Goal: Task Accomplishment & Management: Use online tool/utility

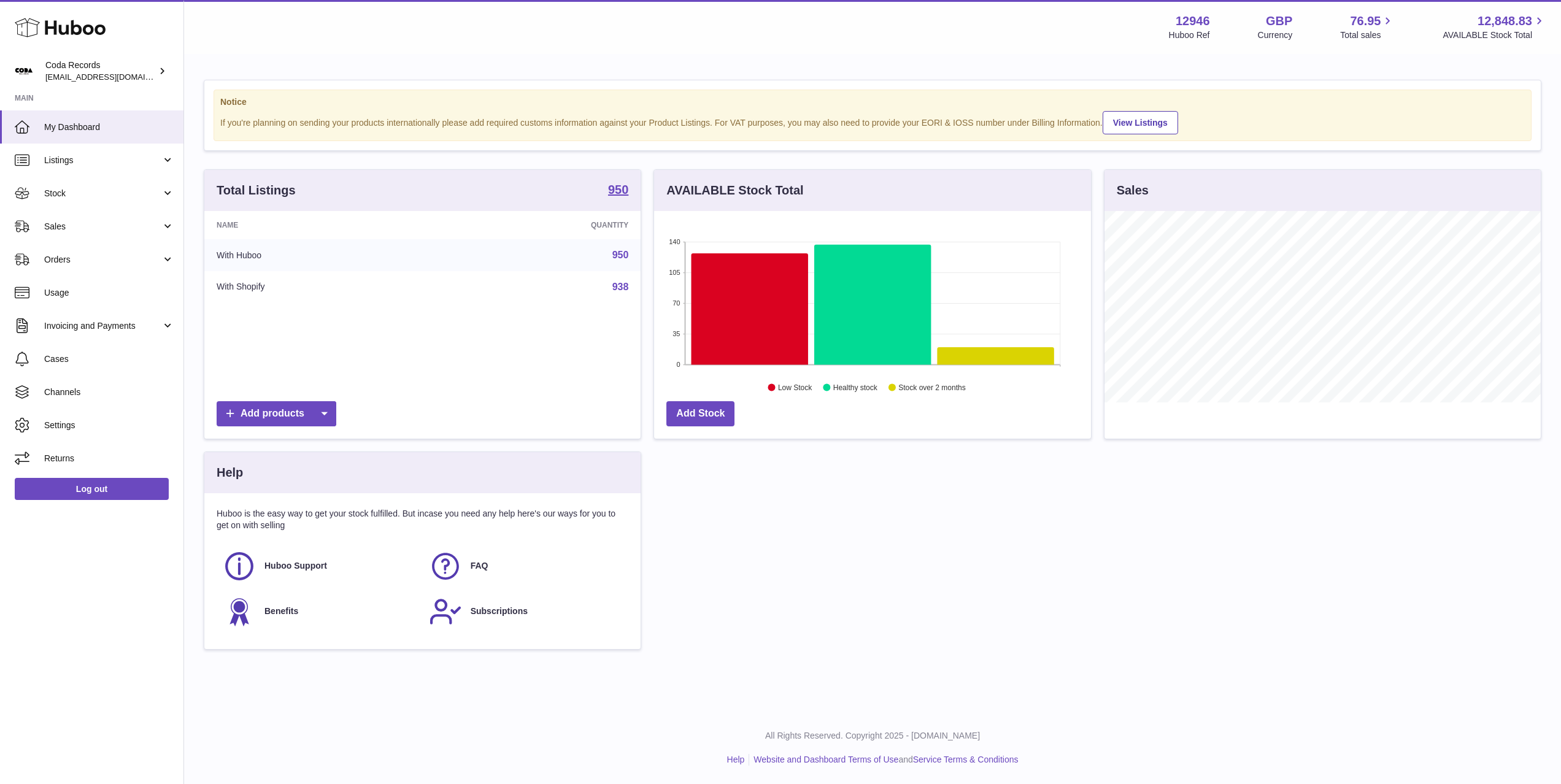
scroll to position [191, 436]
click at [89, 190] on span "Stock" at bounding box center [102, 194] width 117 height 12
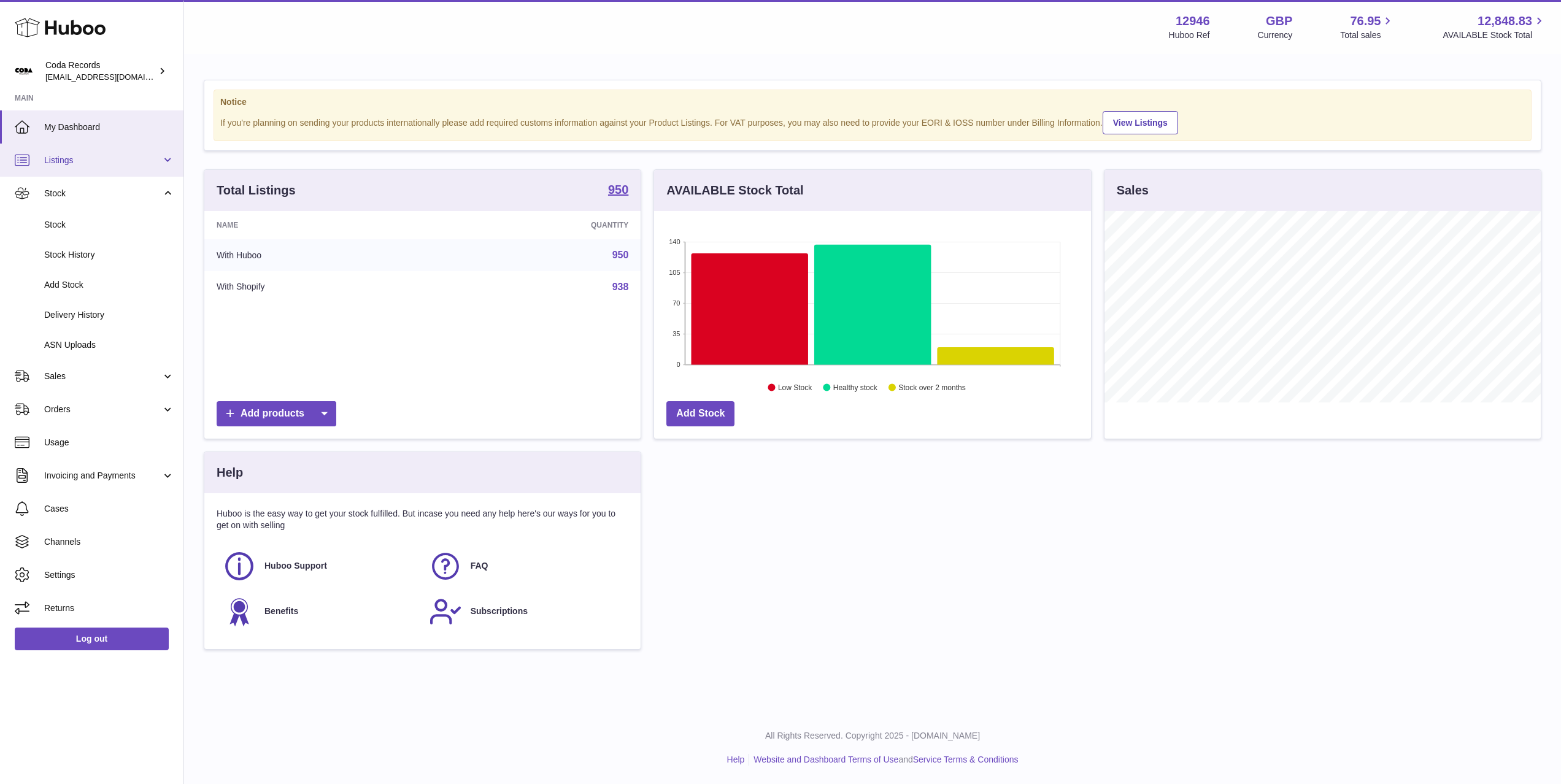
click at [104, 169] on link "Listings" at bounding box center [91, 160] width 183 height 33
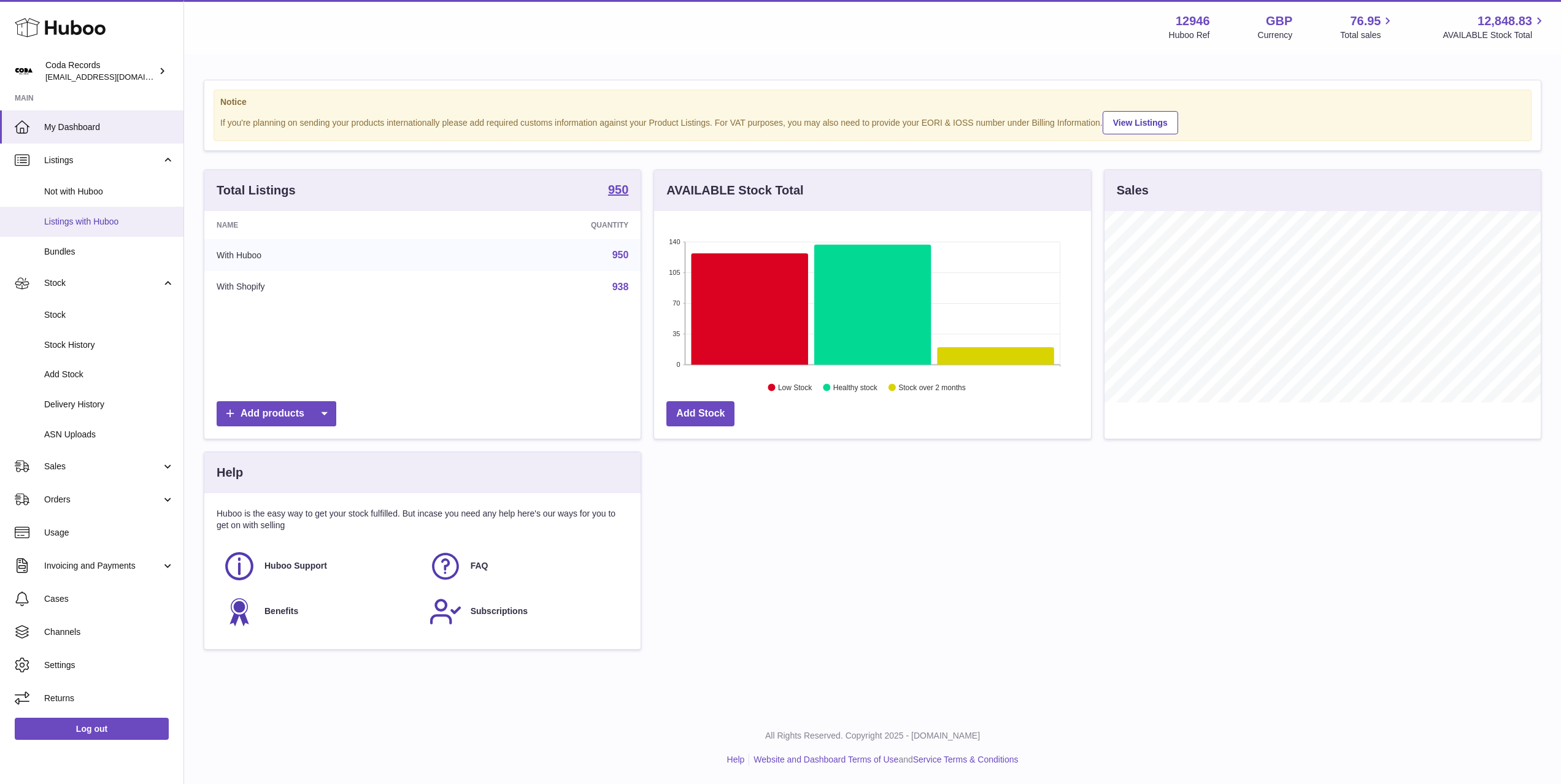
click at [101, 223] on span "Listings with Huboo" at bounding box center [109, 222] width 130 height 12
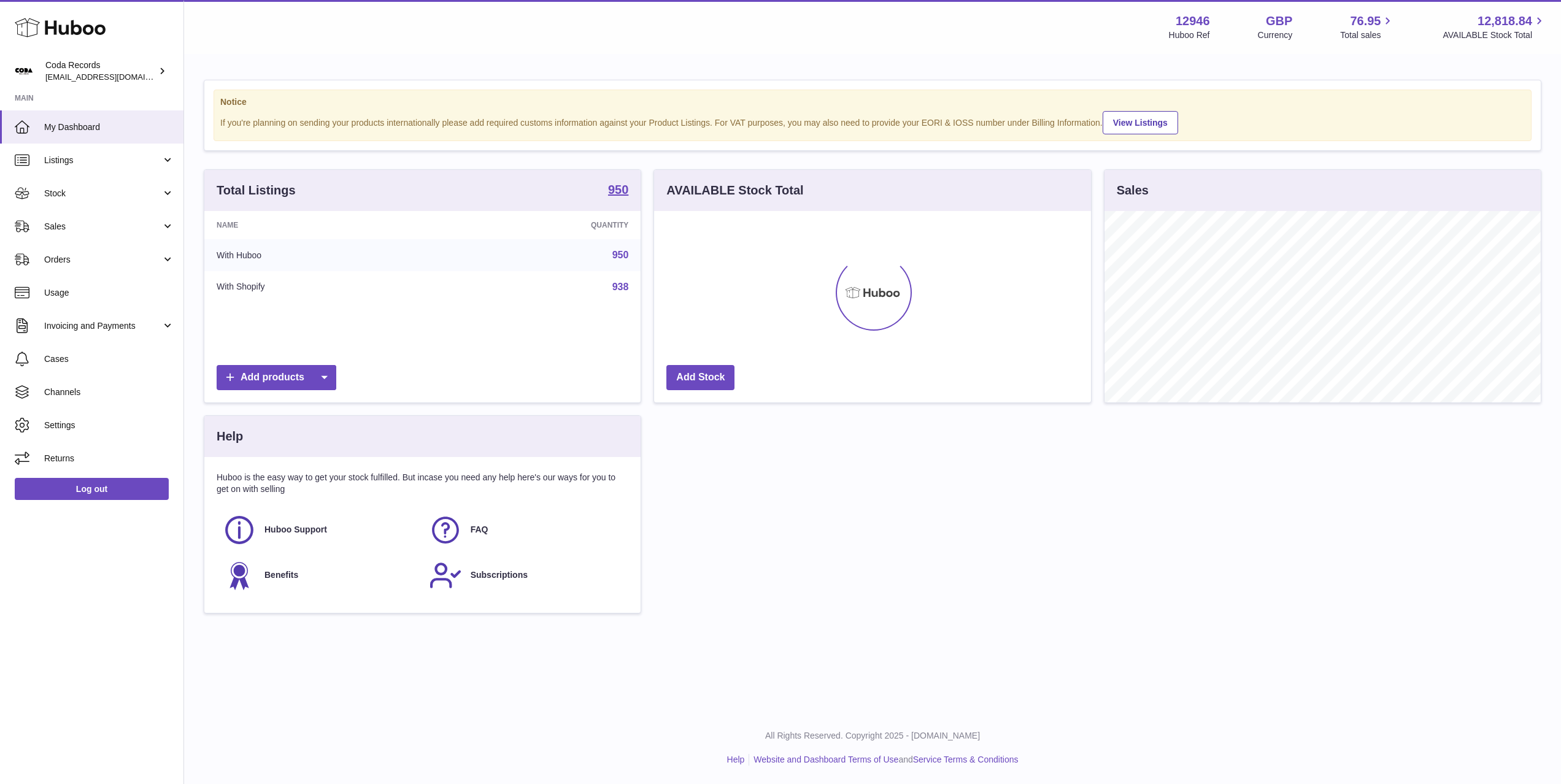
scroll to position [191, 436]
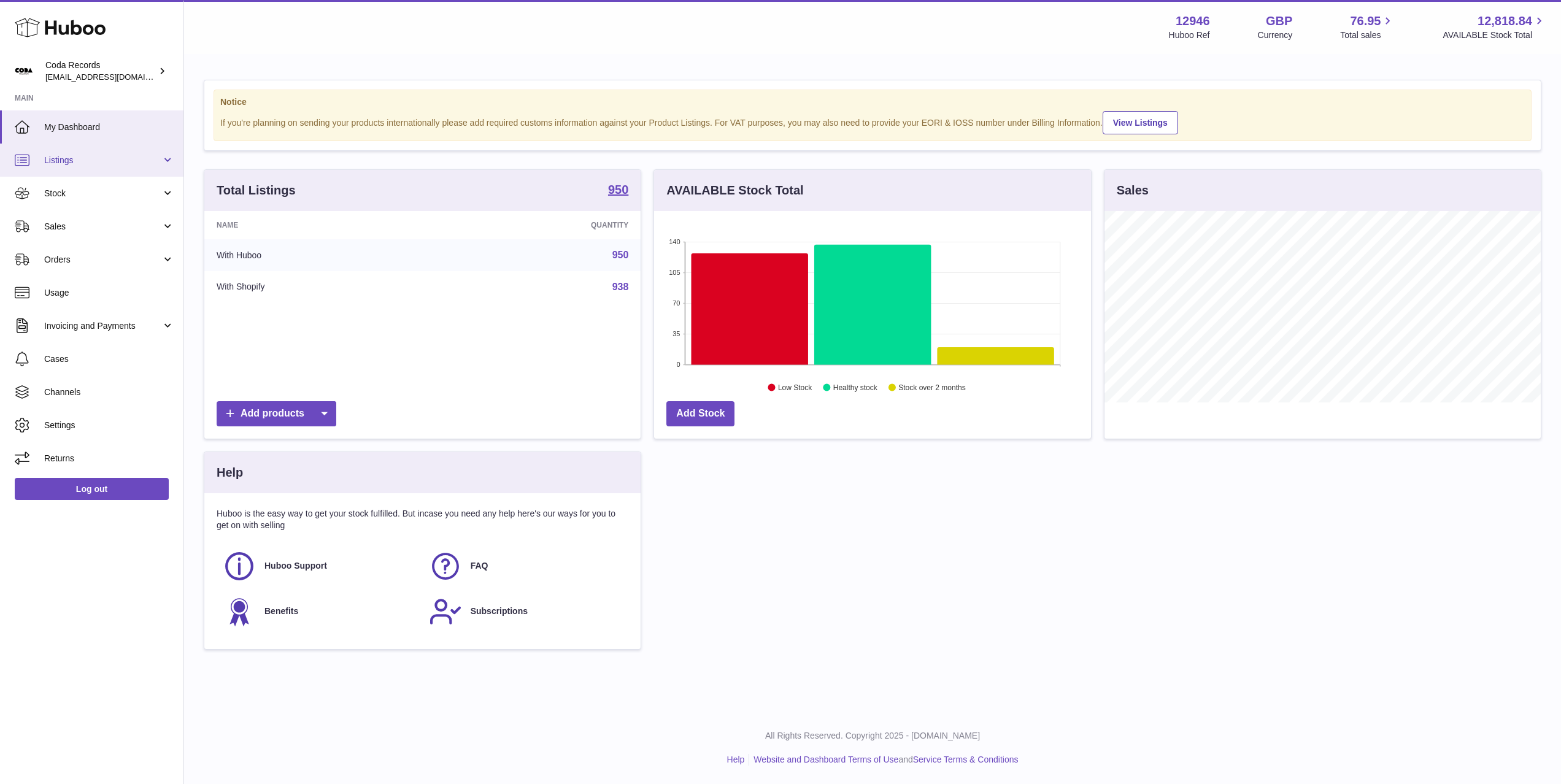
click at [79, 173] on link "Listings" at bounding box center [91, 160] width 183 height 33
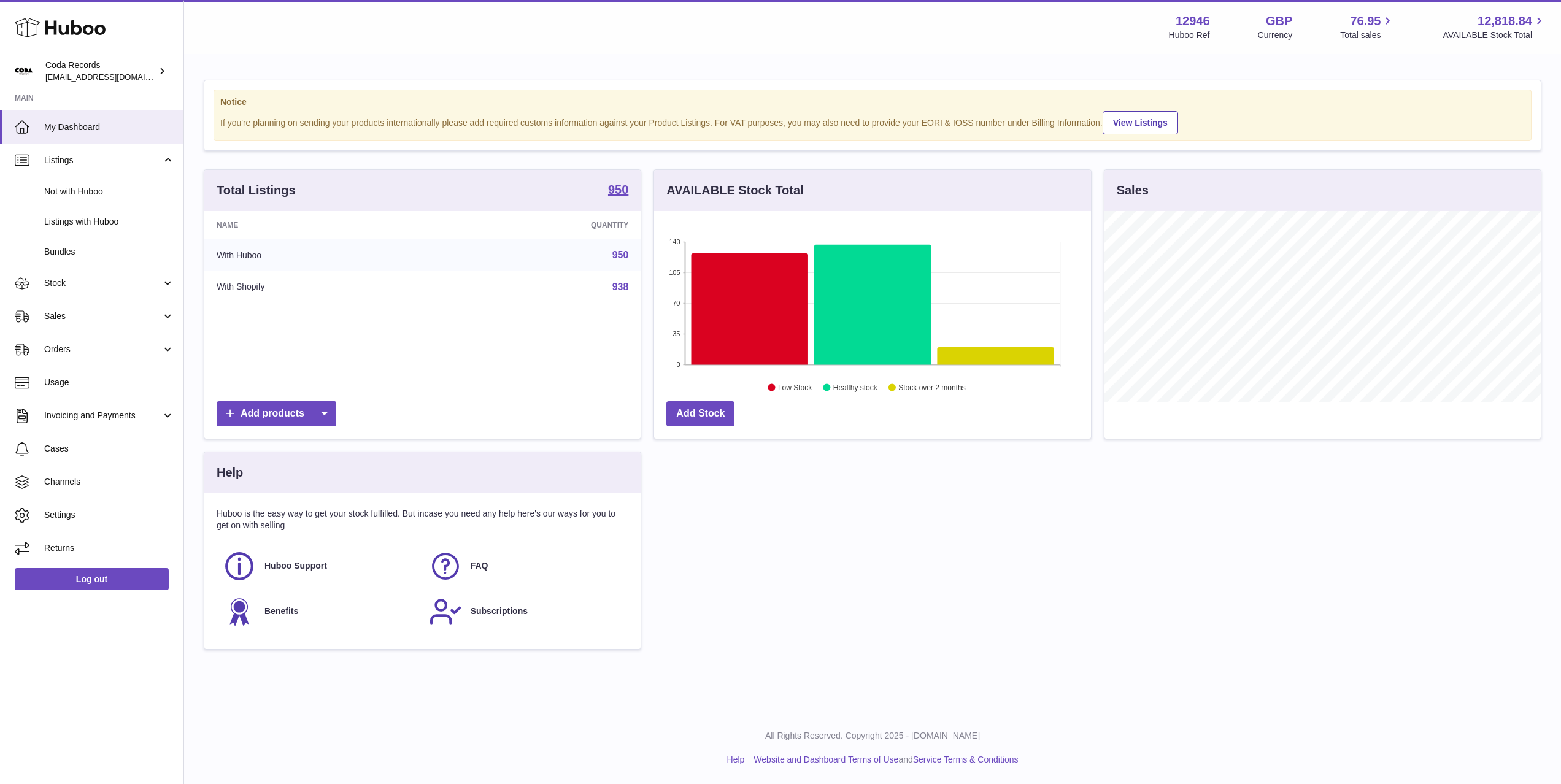
drag, startPoint x: 85, startPoint y: 222, endPoint x: 279, endPoint y: 261, distance: 197.9
click at [85, 222] on span "Listings with Huboo" at bounding box center [109, 222] width 130 height 12
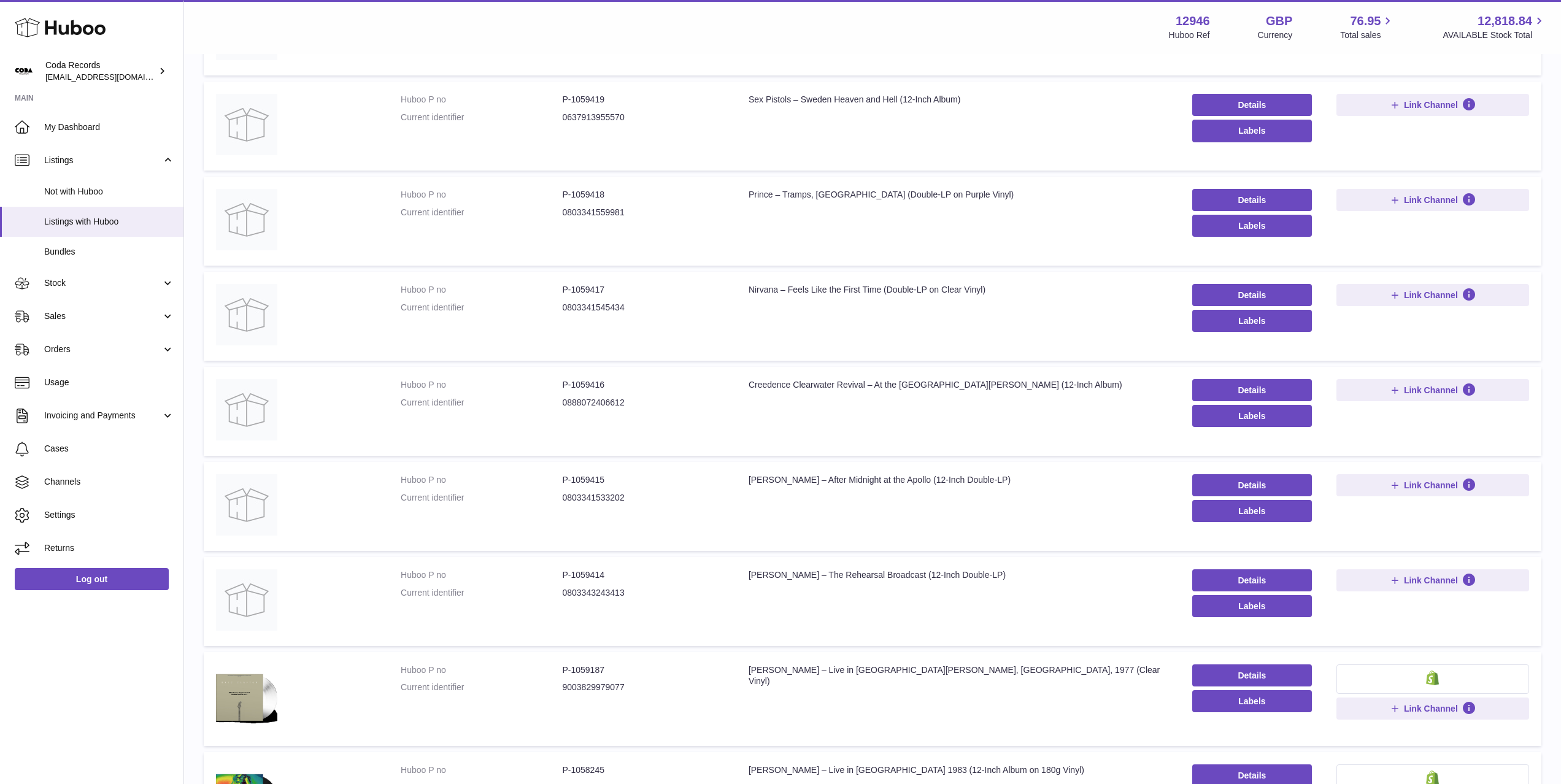
scroll to position [263, 0]
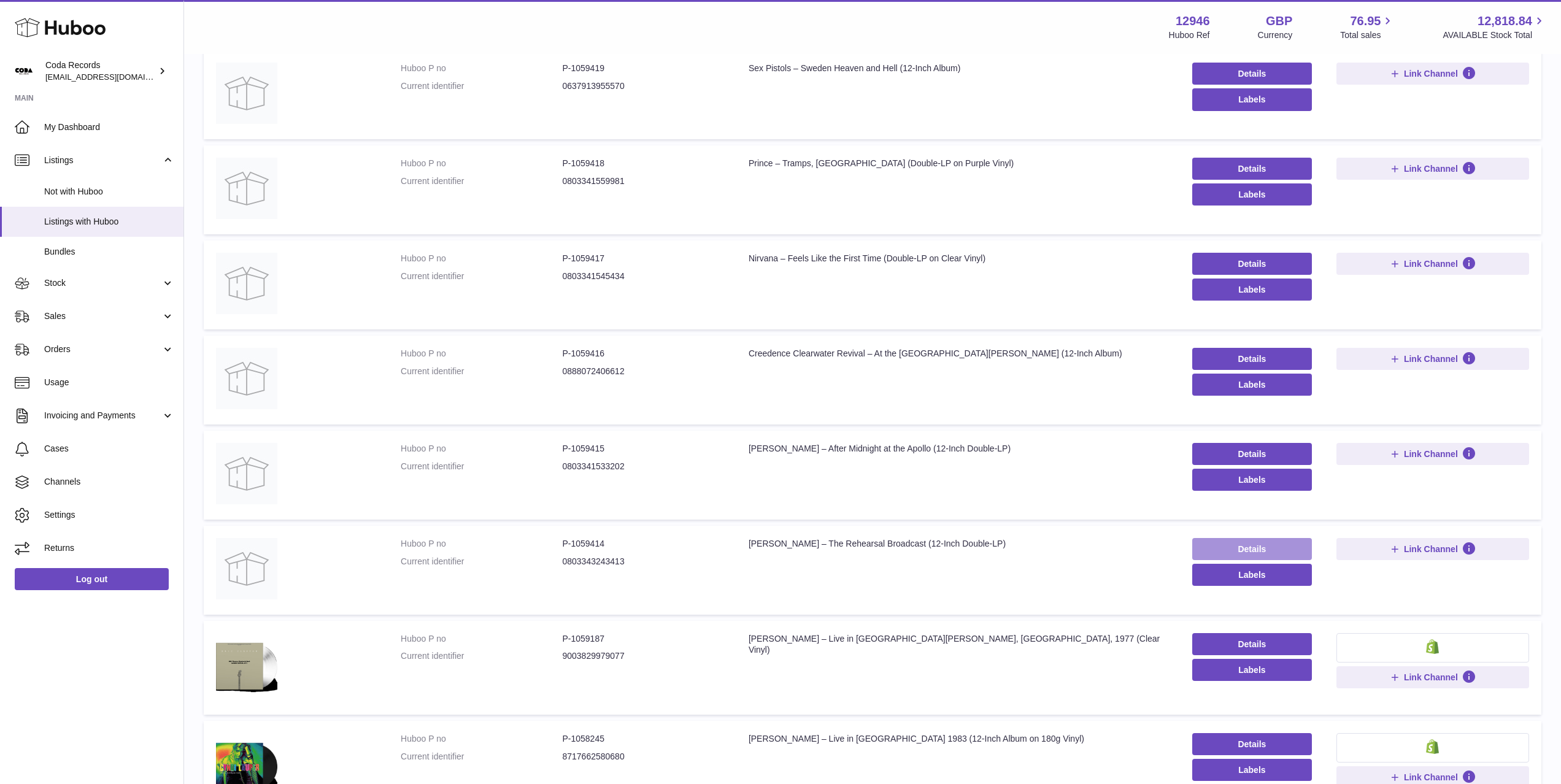
drag, startPoint x: 1263, startPoint y: 548, endPoint x: 1247, endPoint y: 548, distance: 16.0
click at [1263, 548] on link "Details" at bounding box center [1252, 549] width 119 height 22
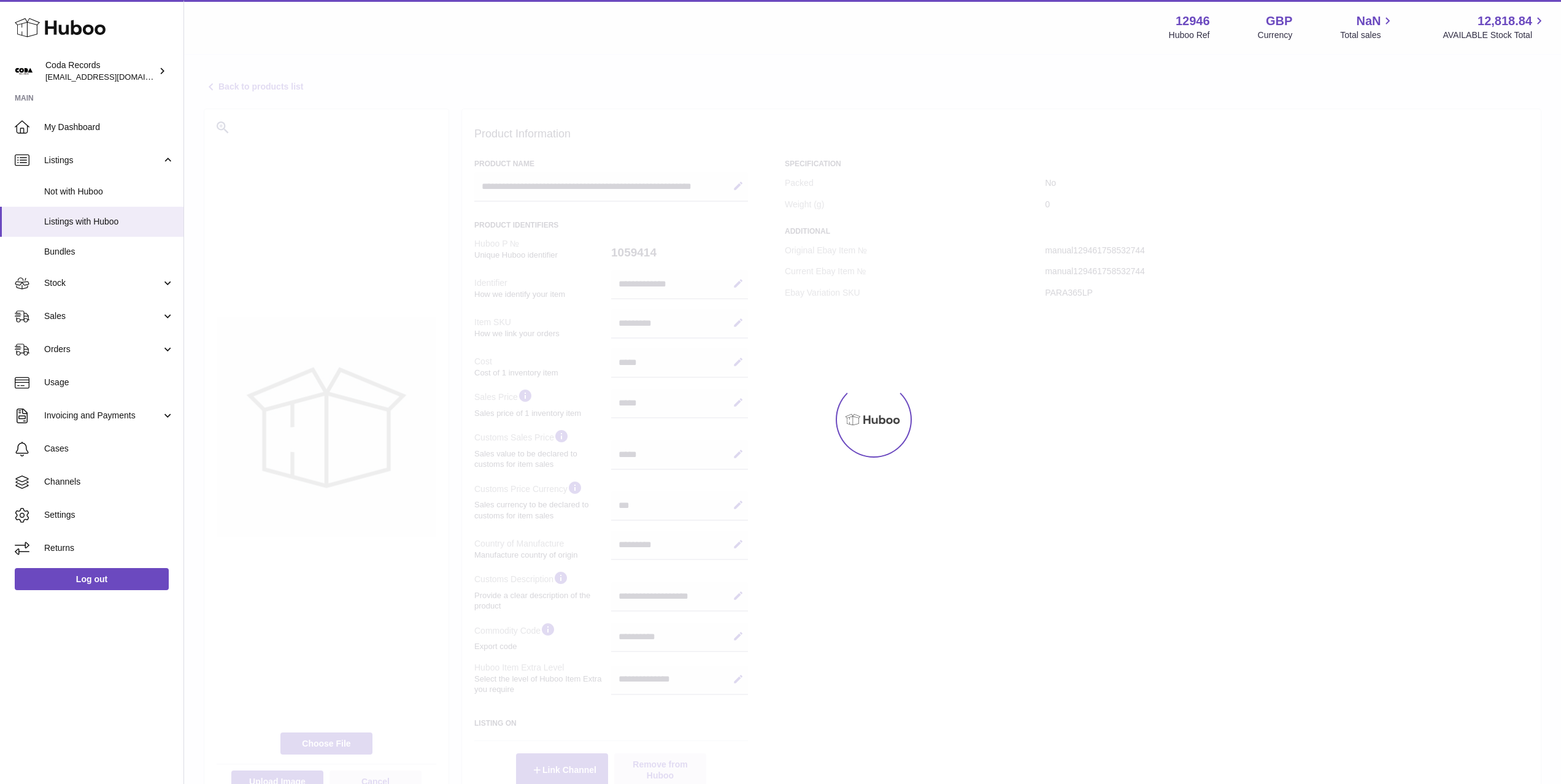
select select "***"
select select "****"
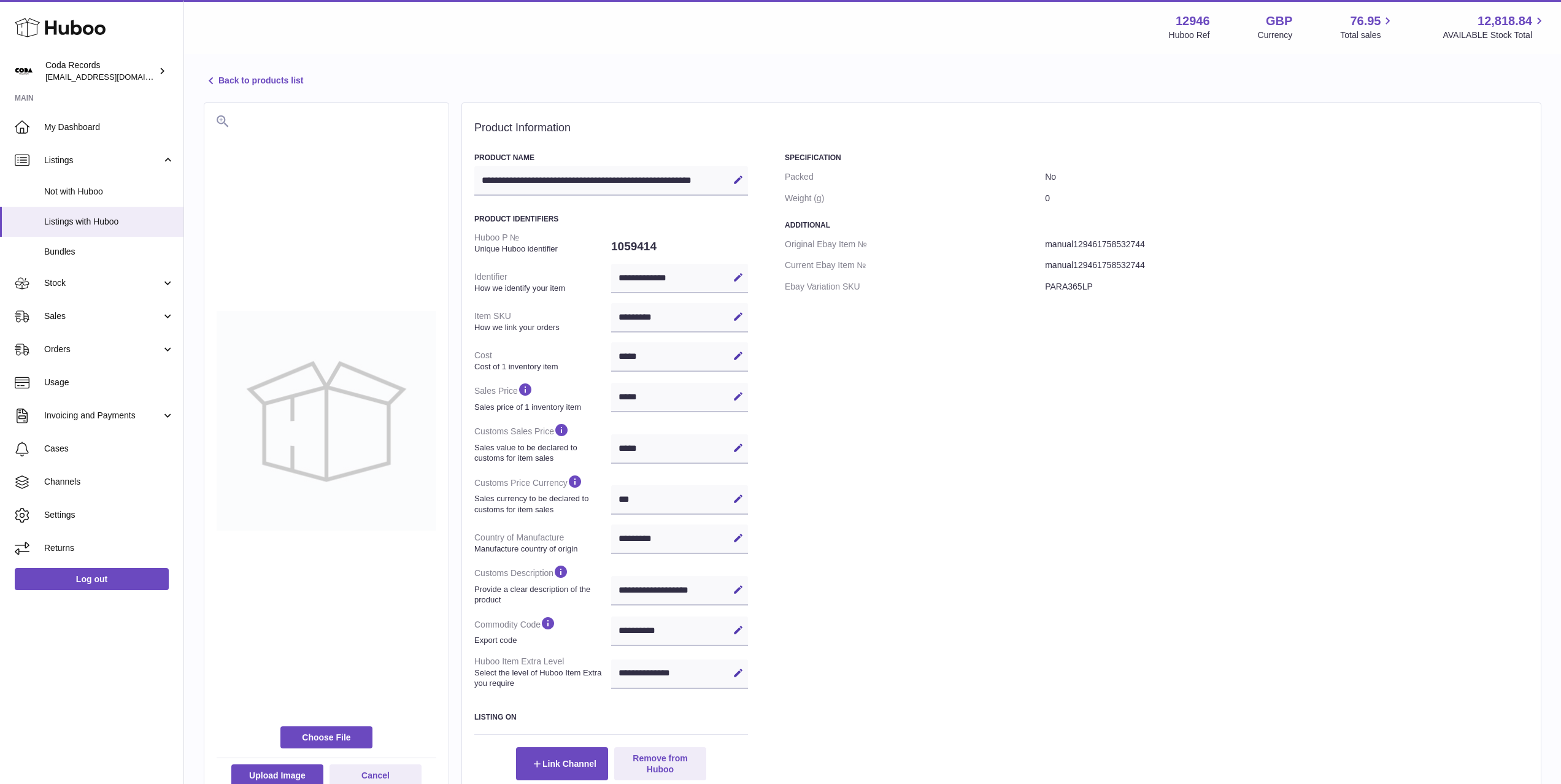
scroll to position [7, 0]
drag, startPoint x: 342, startPoint y: 728, endPoint x: 456, endPoint y: 306, distance: 437.1
click at [342, 728] on label at bounding box center [326, 736] width 92 height 22
click at [351, 738] on input "file" at bounding box center [351, 738] width 1 height 1
type input "**********"
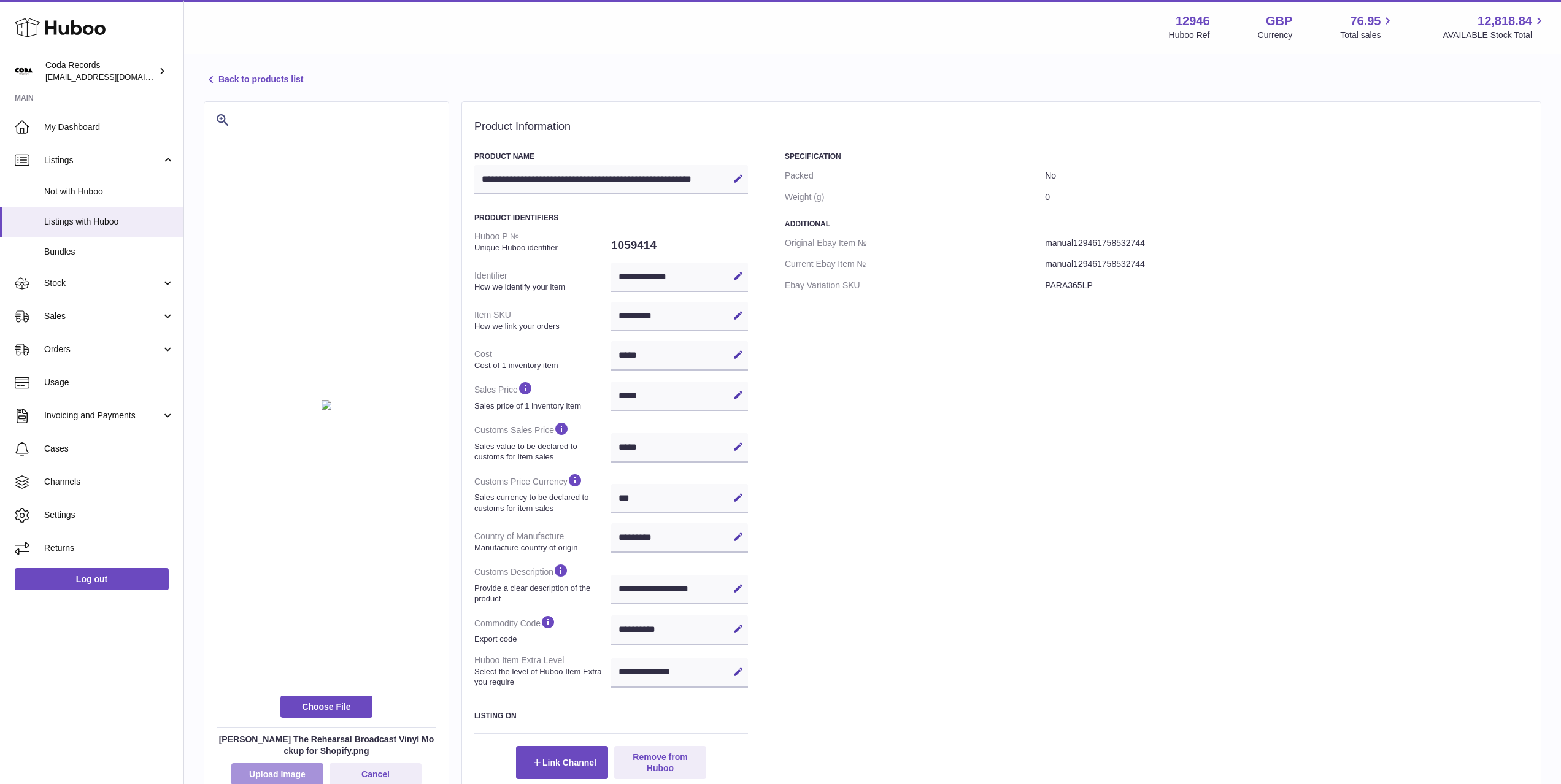
click at [294, 772] on button "Upload Image" at bounding box center [277, 774] width 92 height 22
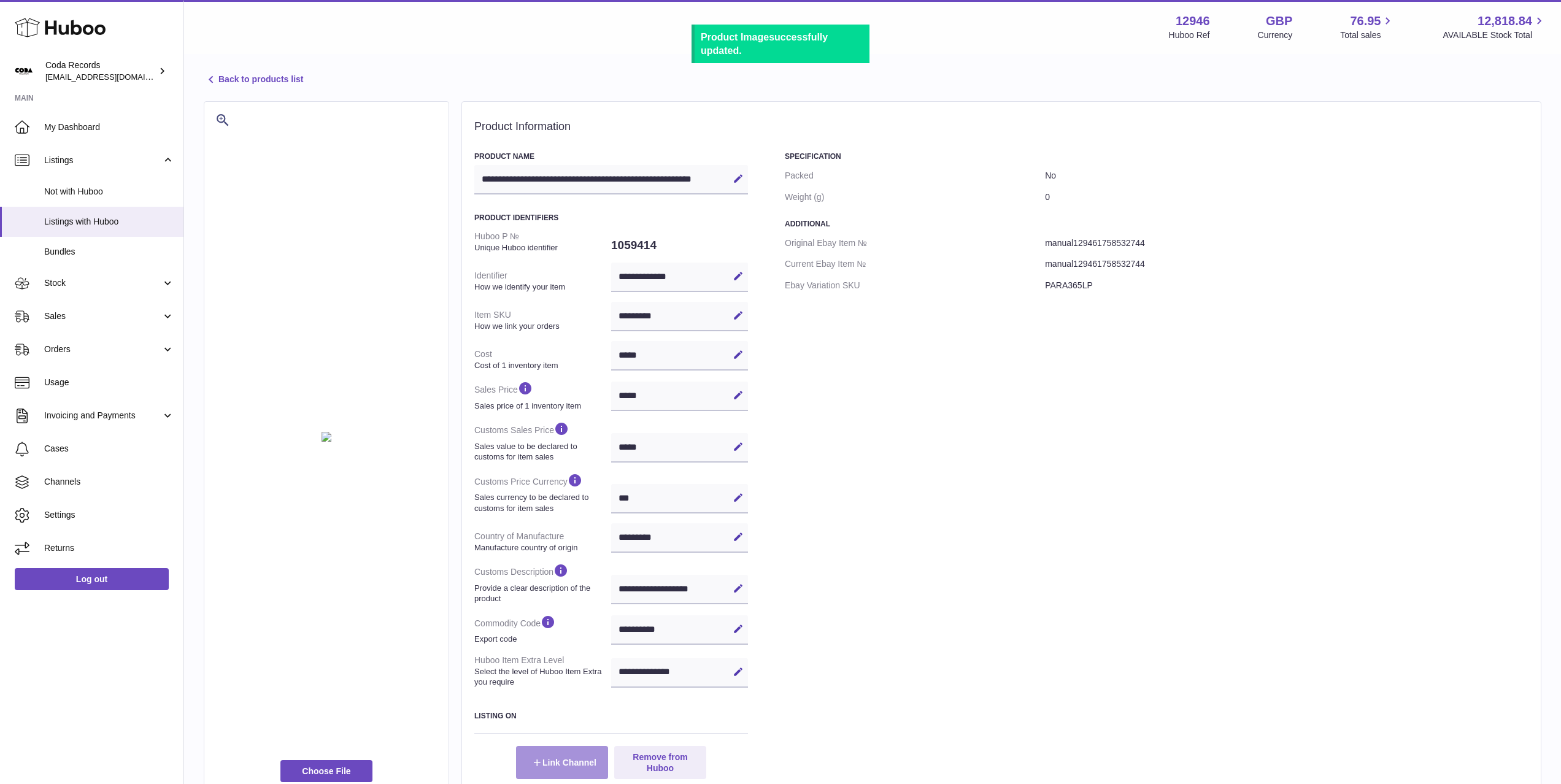
click at [573, 762] on button "Link Channel" at bounding box center [562, 762] width 92 height 33
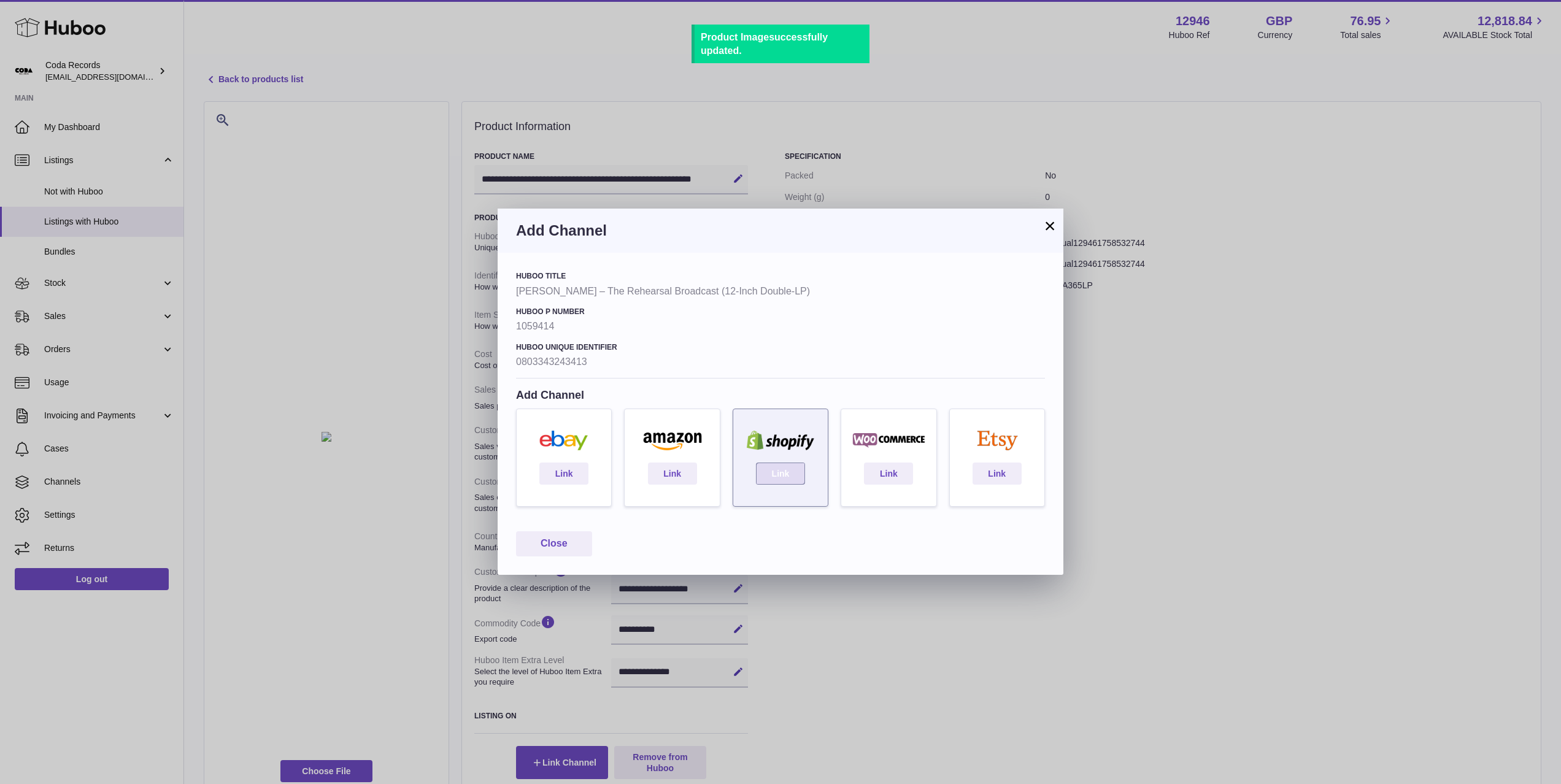
click at [778, 478] on link "Link" at bounding box center [780, 473] width 49 height 22
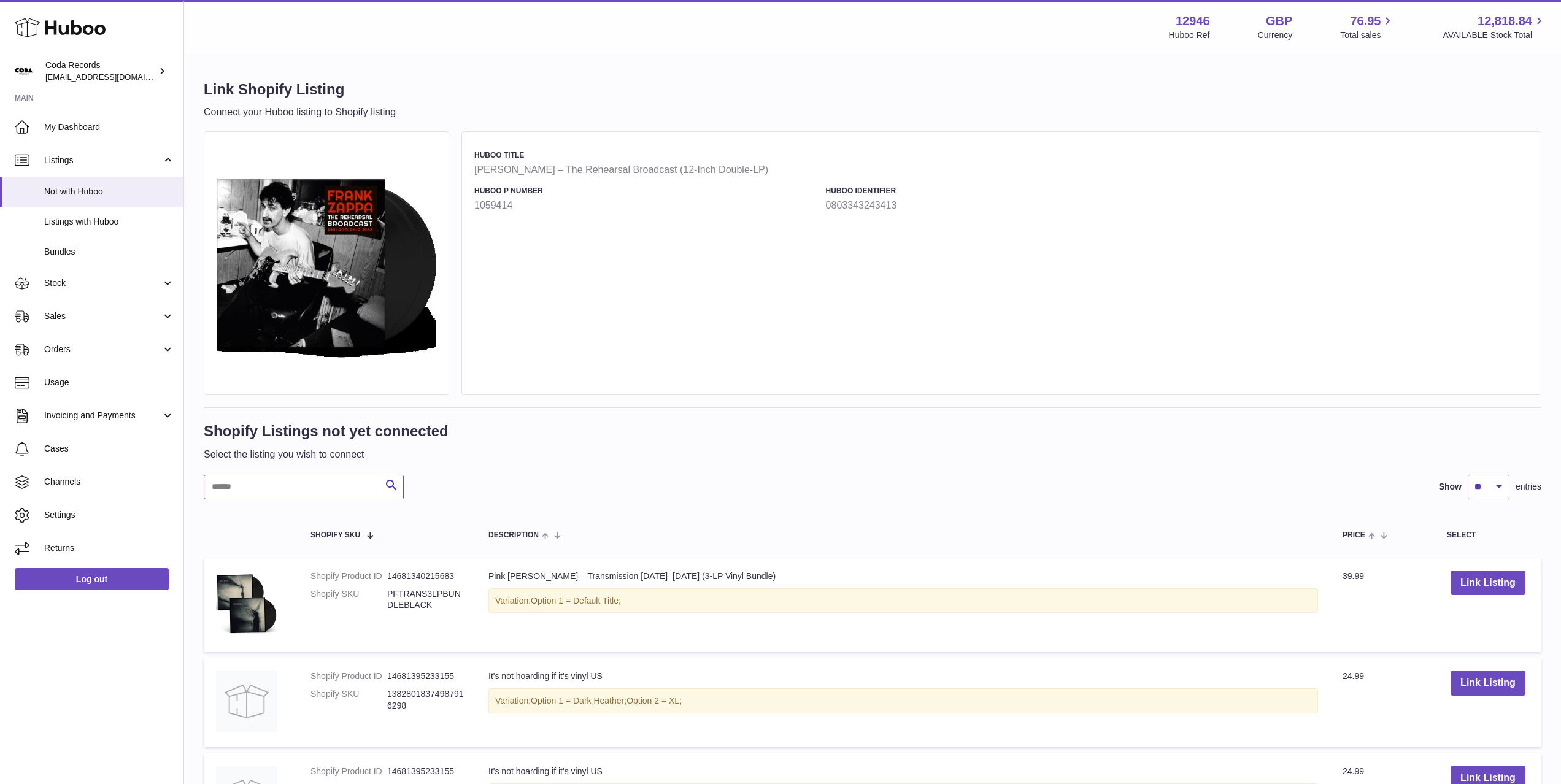
click at [298, 488] on input "text" at bounding box center [303, 487] width 200 height 25
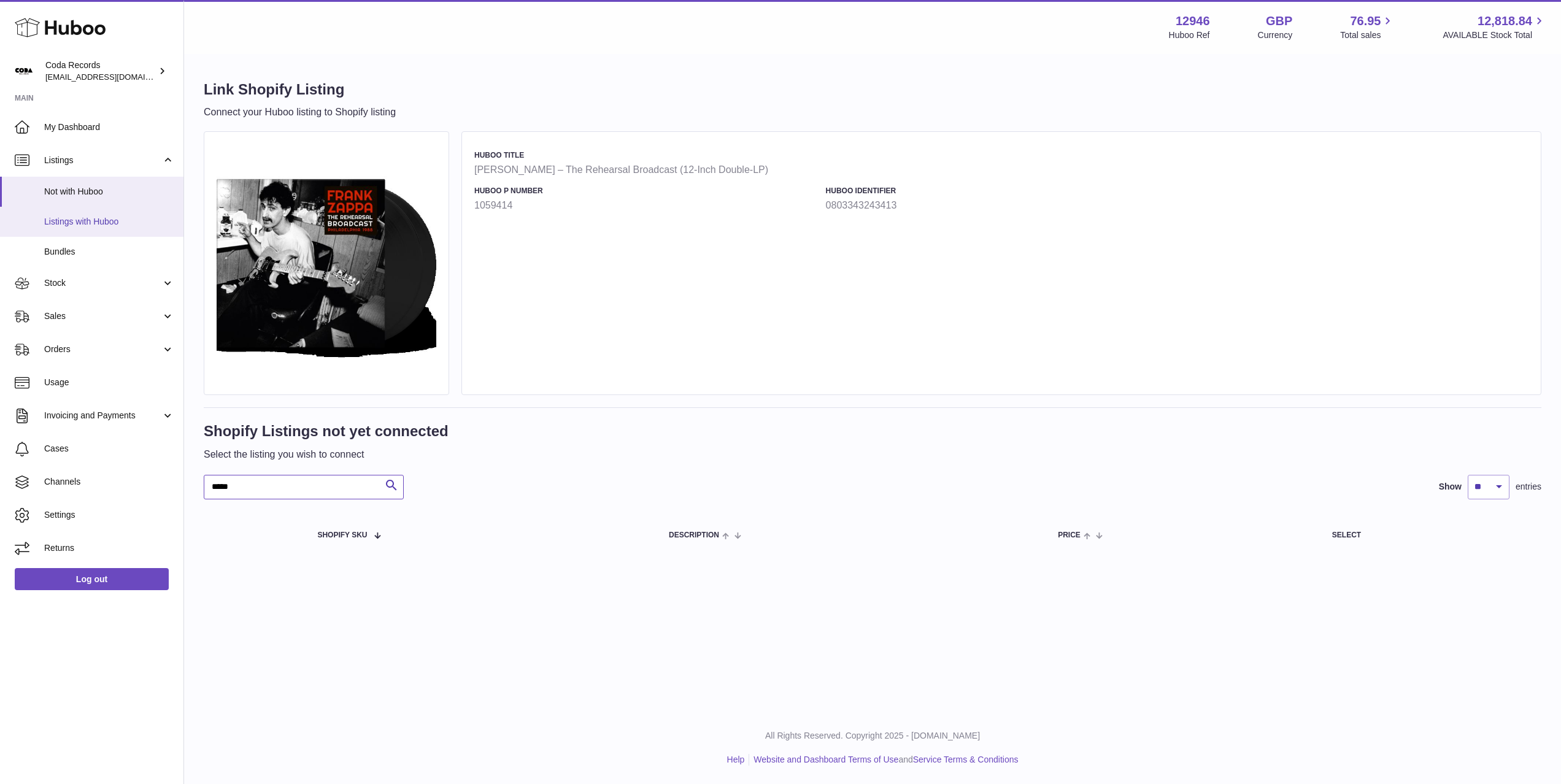
type input "*****"
click at [103, 220] on span "Listings with Huboo" at bounding box center [109, 222] width 130 height 12
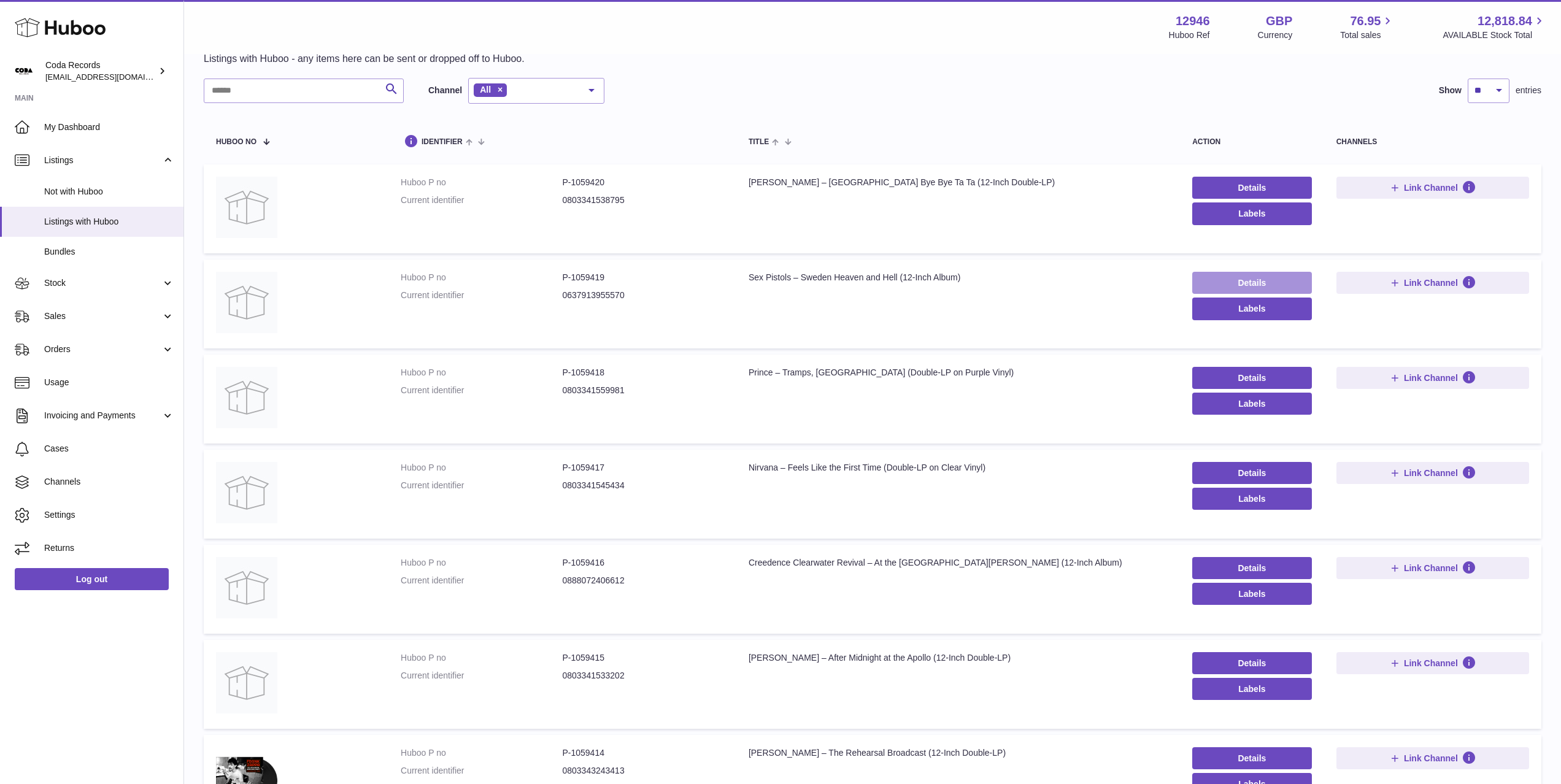
scroll to position [52, 0]
click at [1214, 274] on link "Details" at bounding box center [1252, 283] width 119 height 22
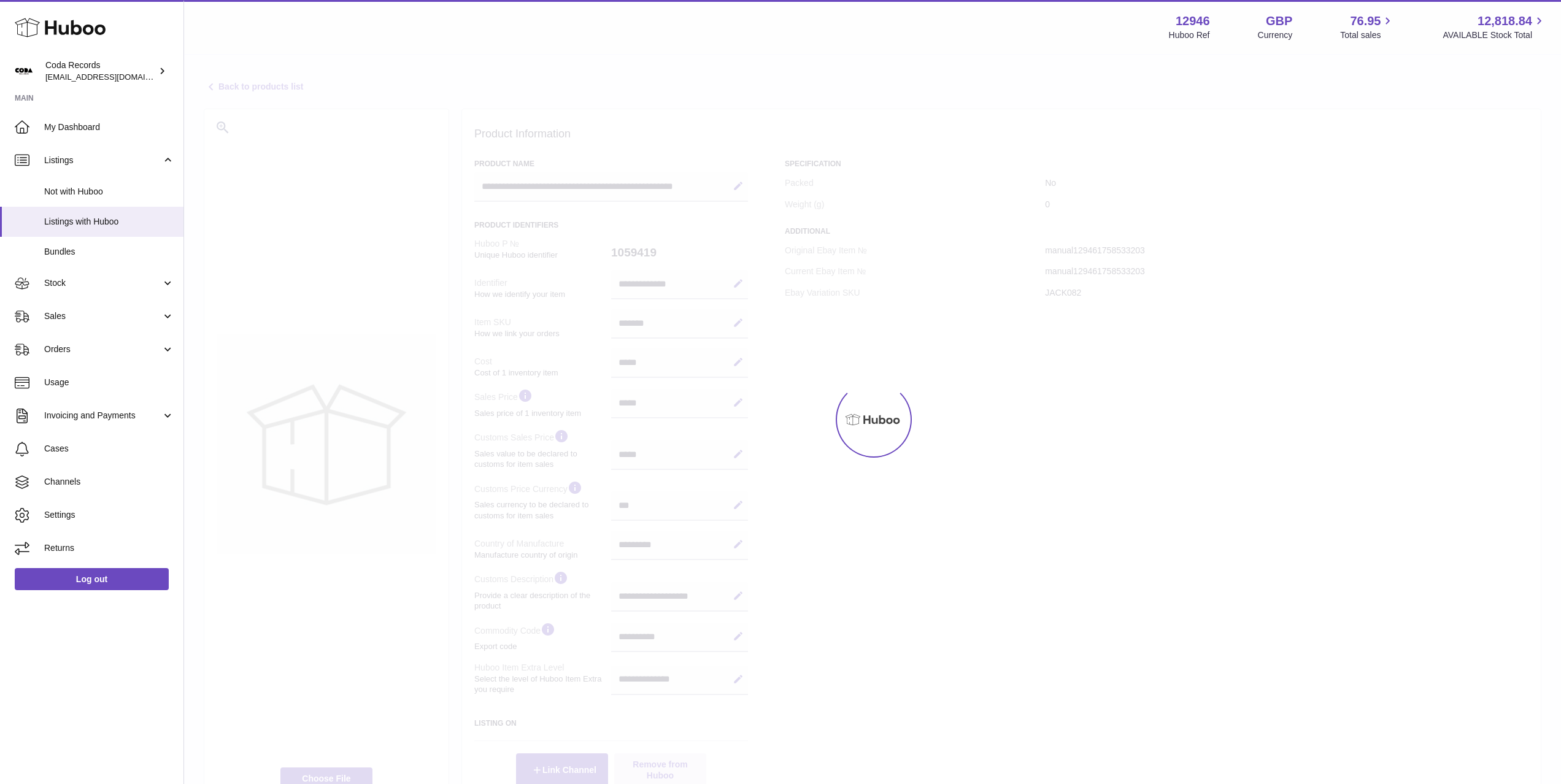
select select "***"
select select "****"
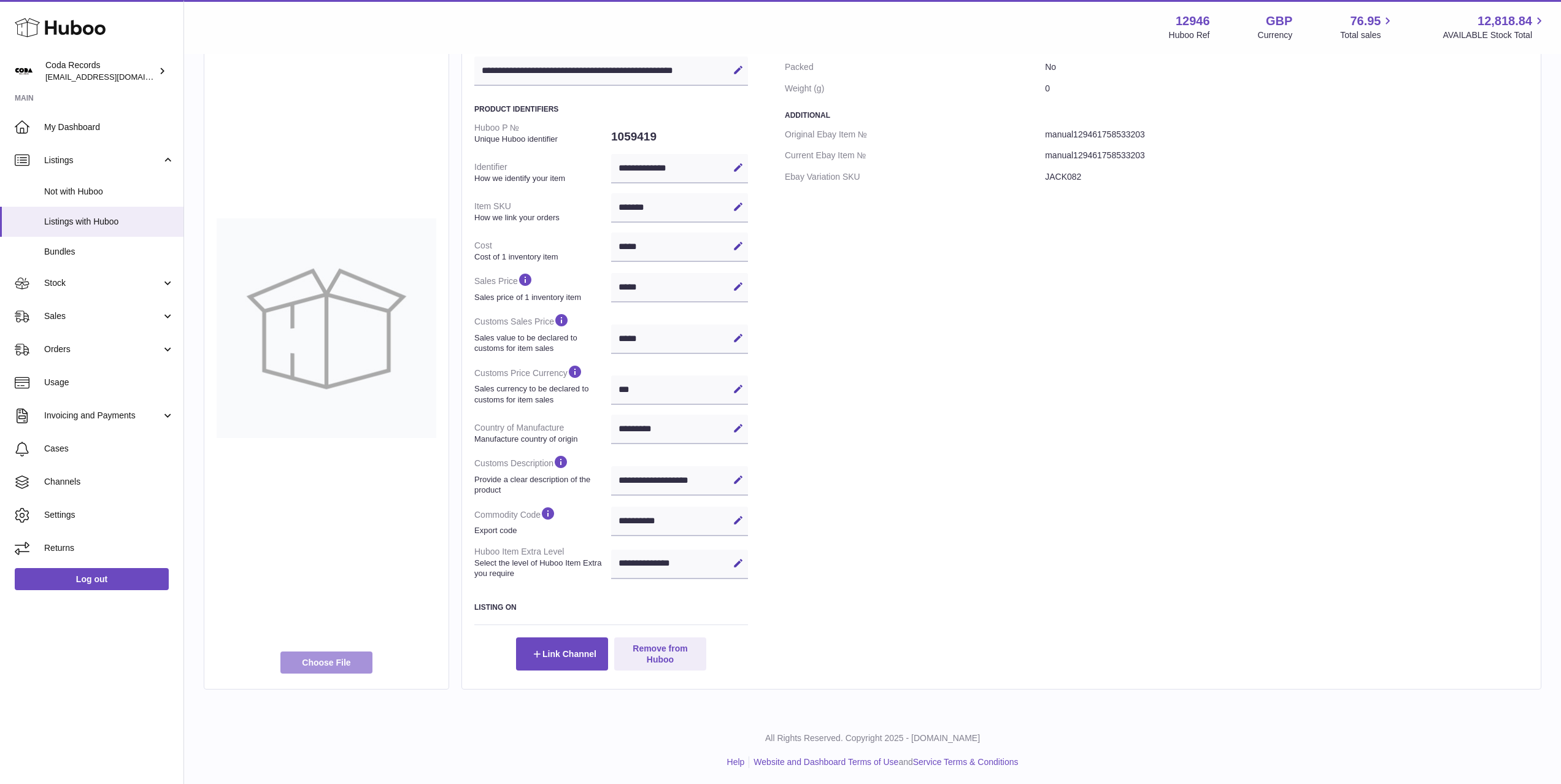
click at [334, 658] on label at bounding box center [326, 662] width 92 height 22
click at [351, 773] on input "file" at bounding box center [351, 773] width 1 height 1
type input "**********"
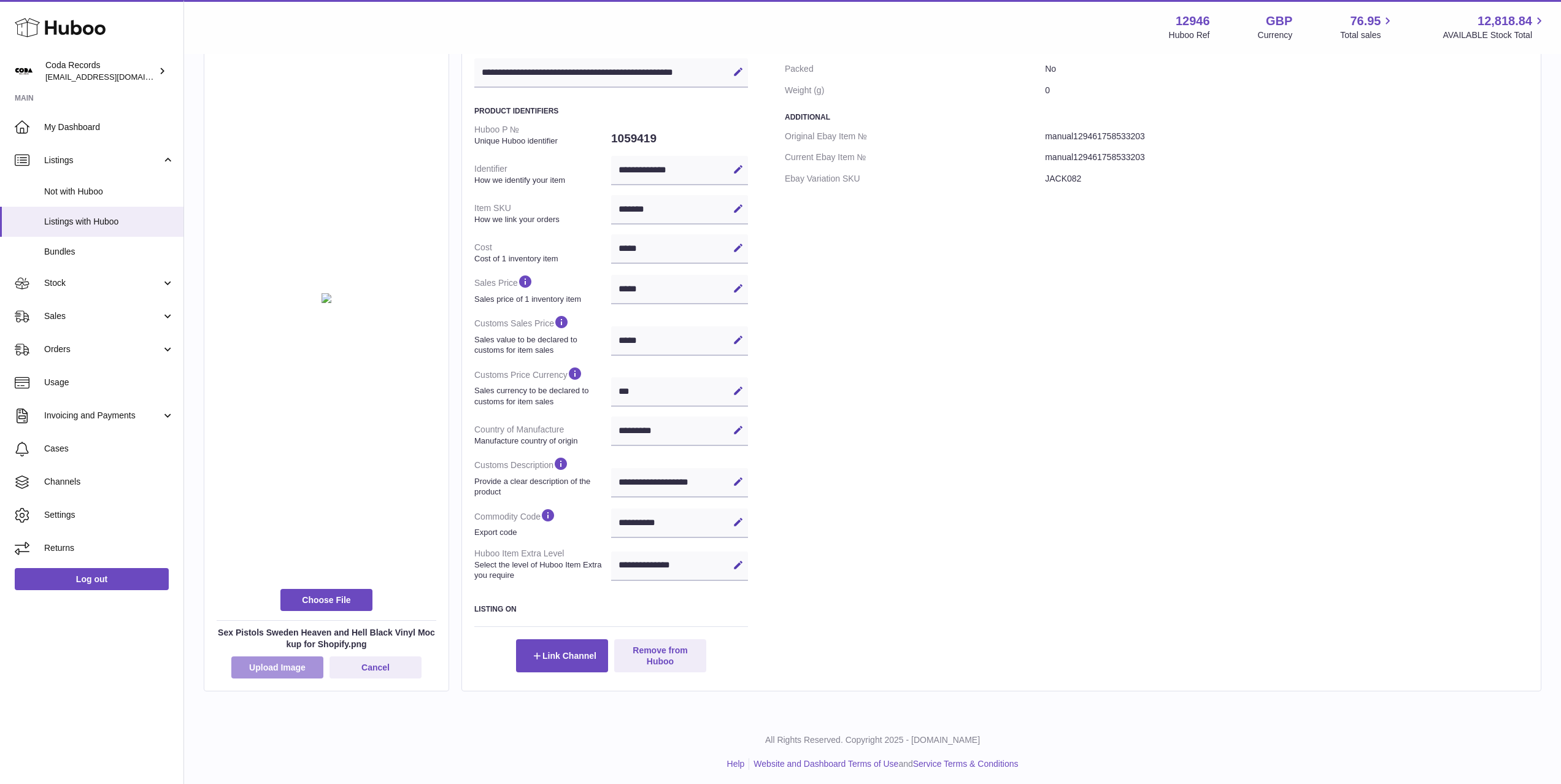
click at [303, 676] on button "Upload Image" at bounding box center [277, 667] width 92 height 22
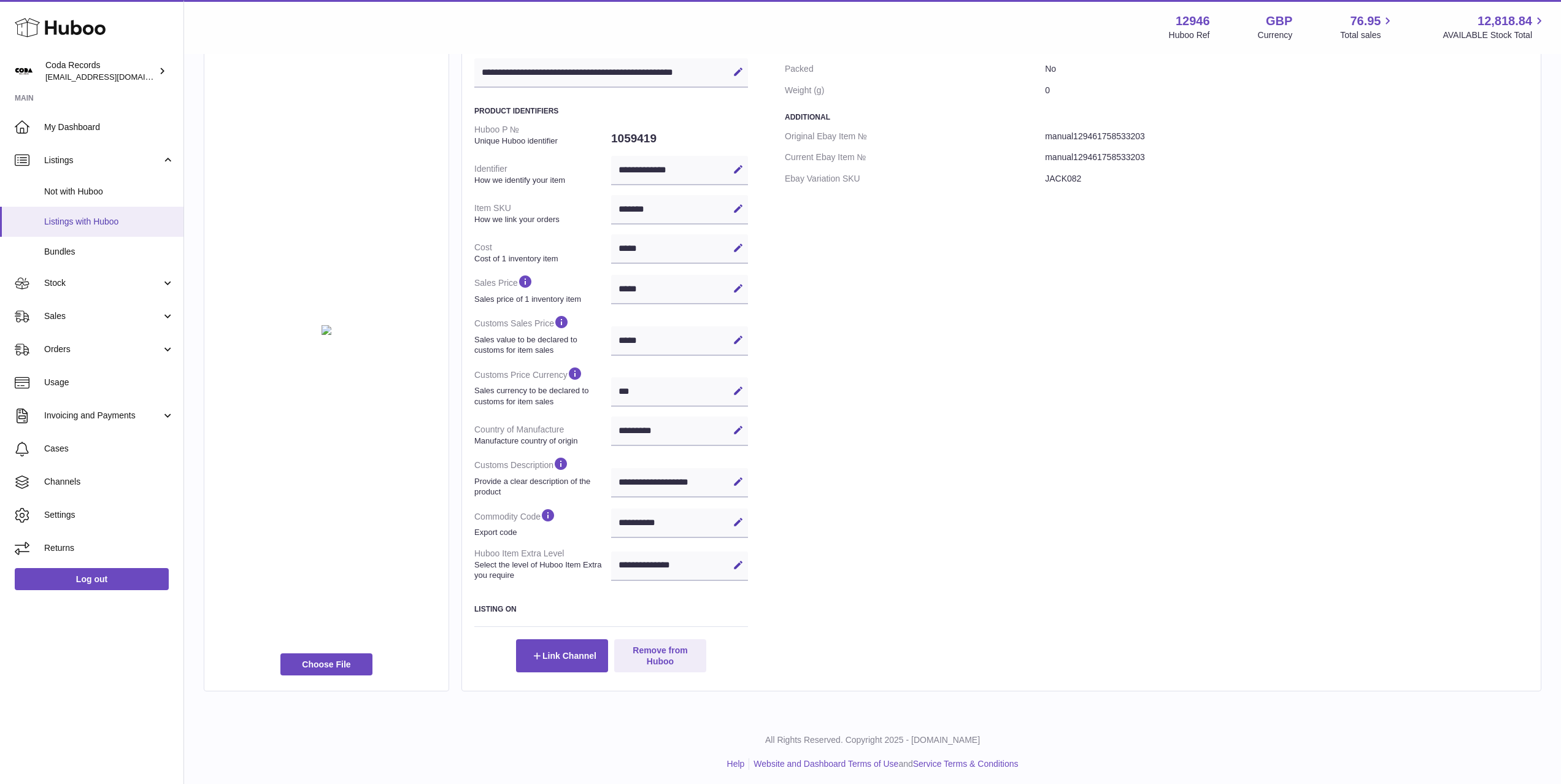
click at [100, 218] on span "Listings with Huboo" at bounding box center [109, 222] width 130 height 12
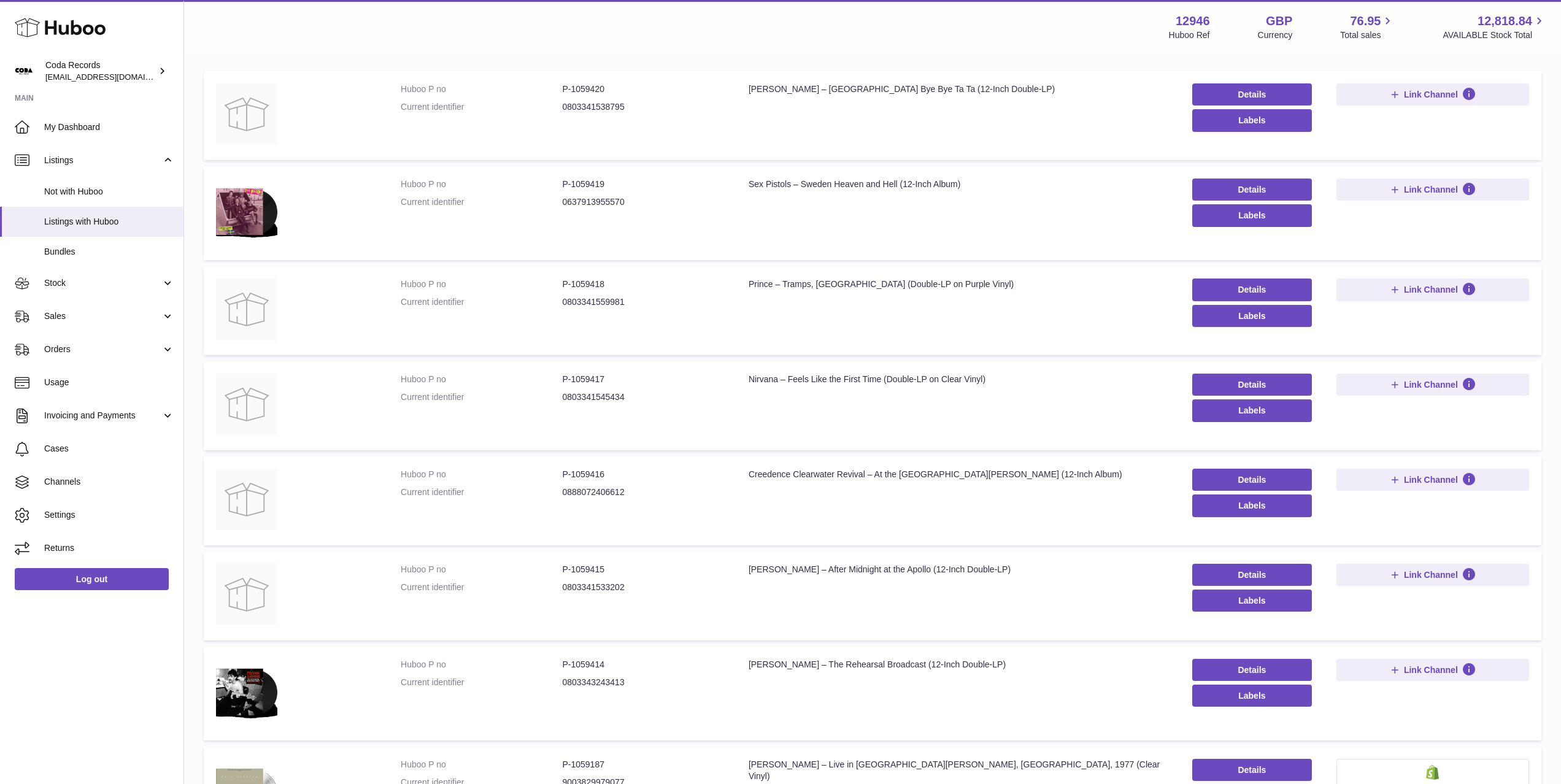
scroll to position [144, 0]
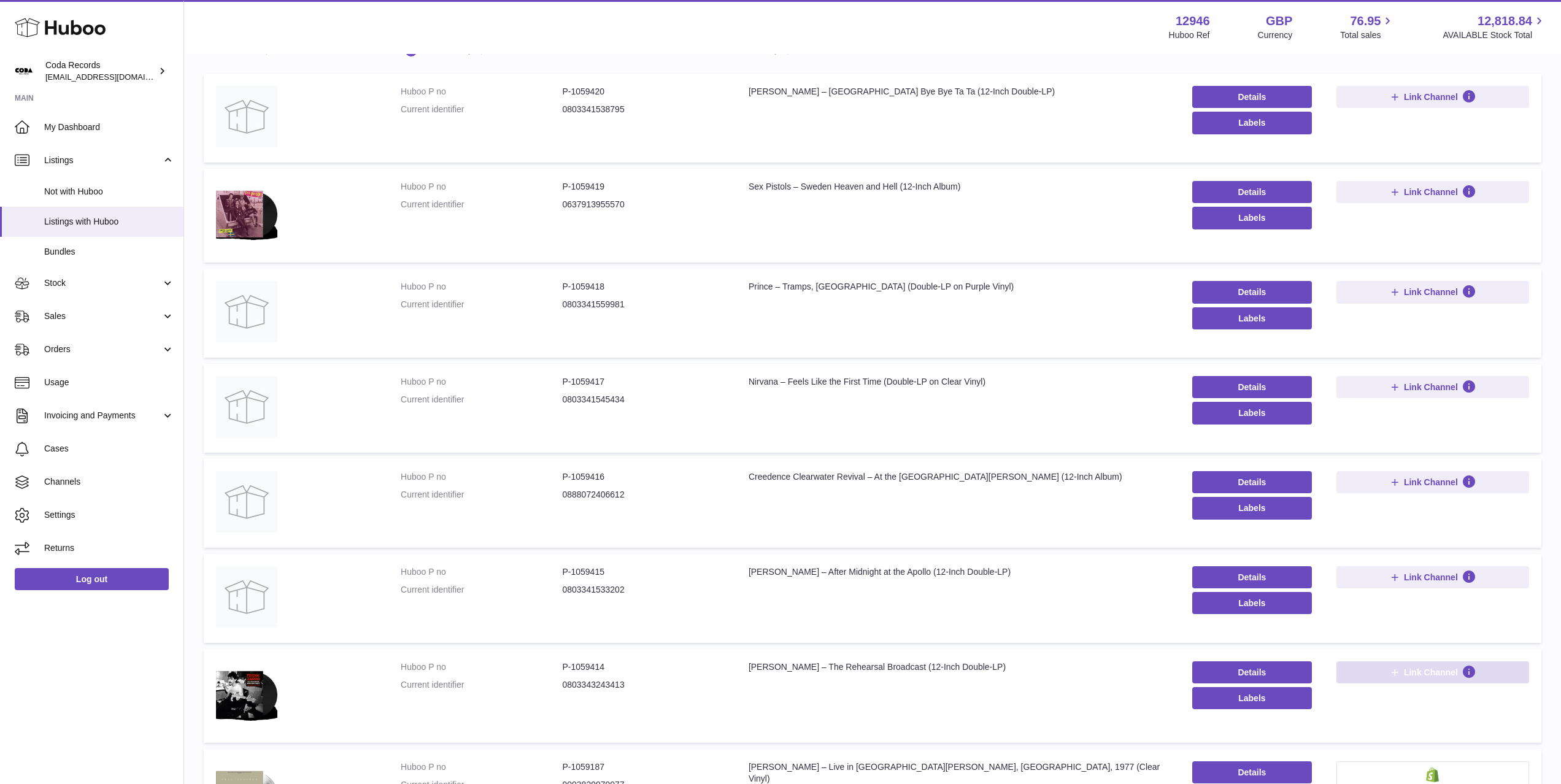
click at [1421, 674] on span "Link Channel" at bounding box center [1431, 672] width 54 height 11
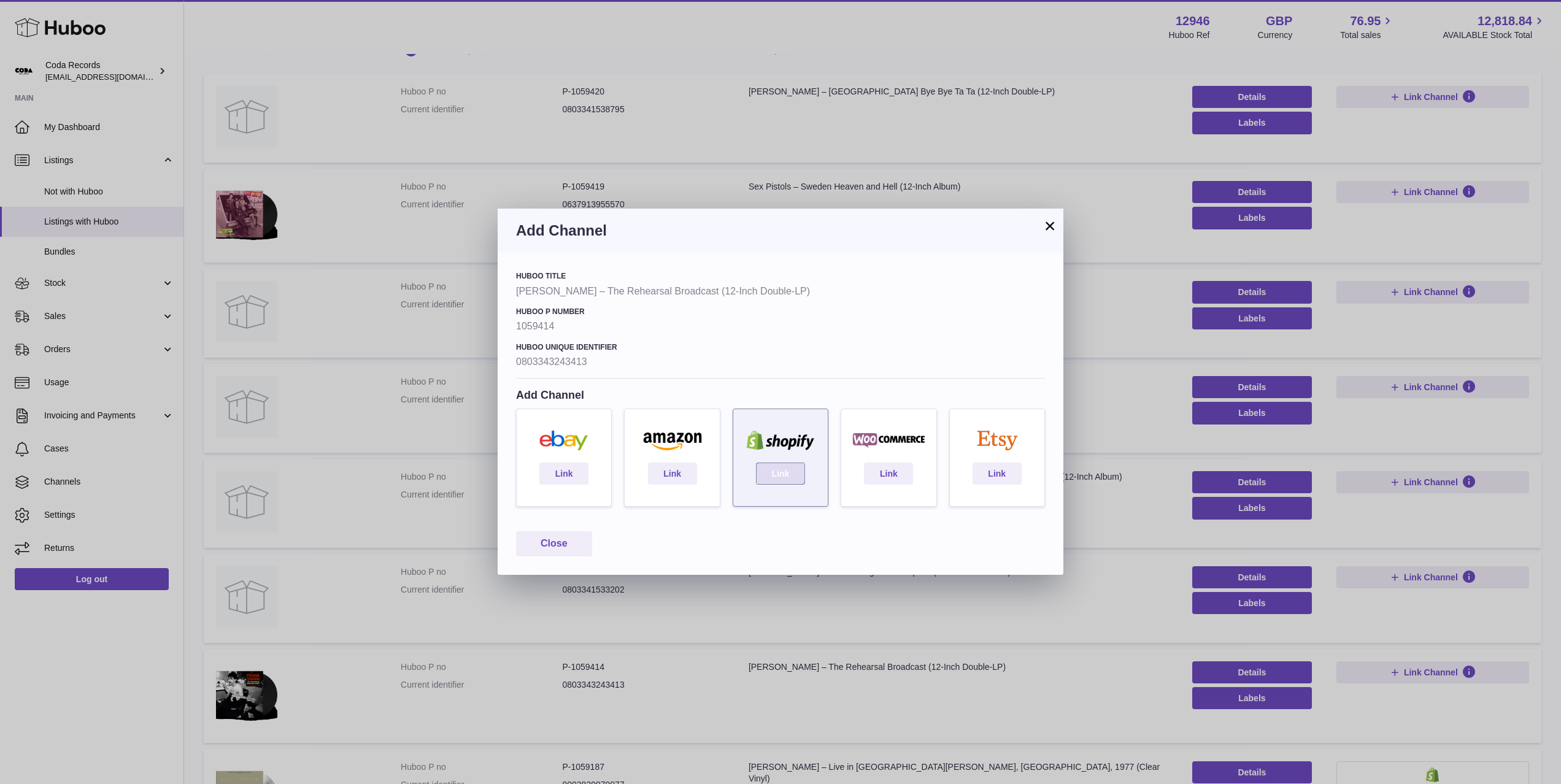
click at [787, 473] on link "Link" at bounding box center [780, 473] width 49 height 22
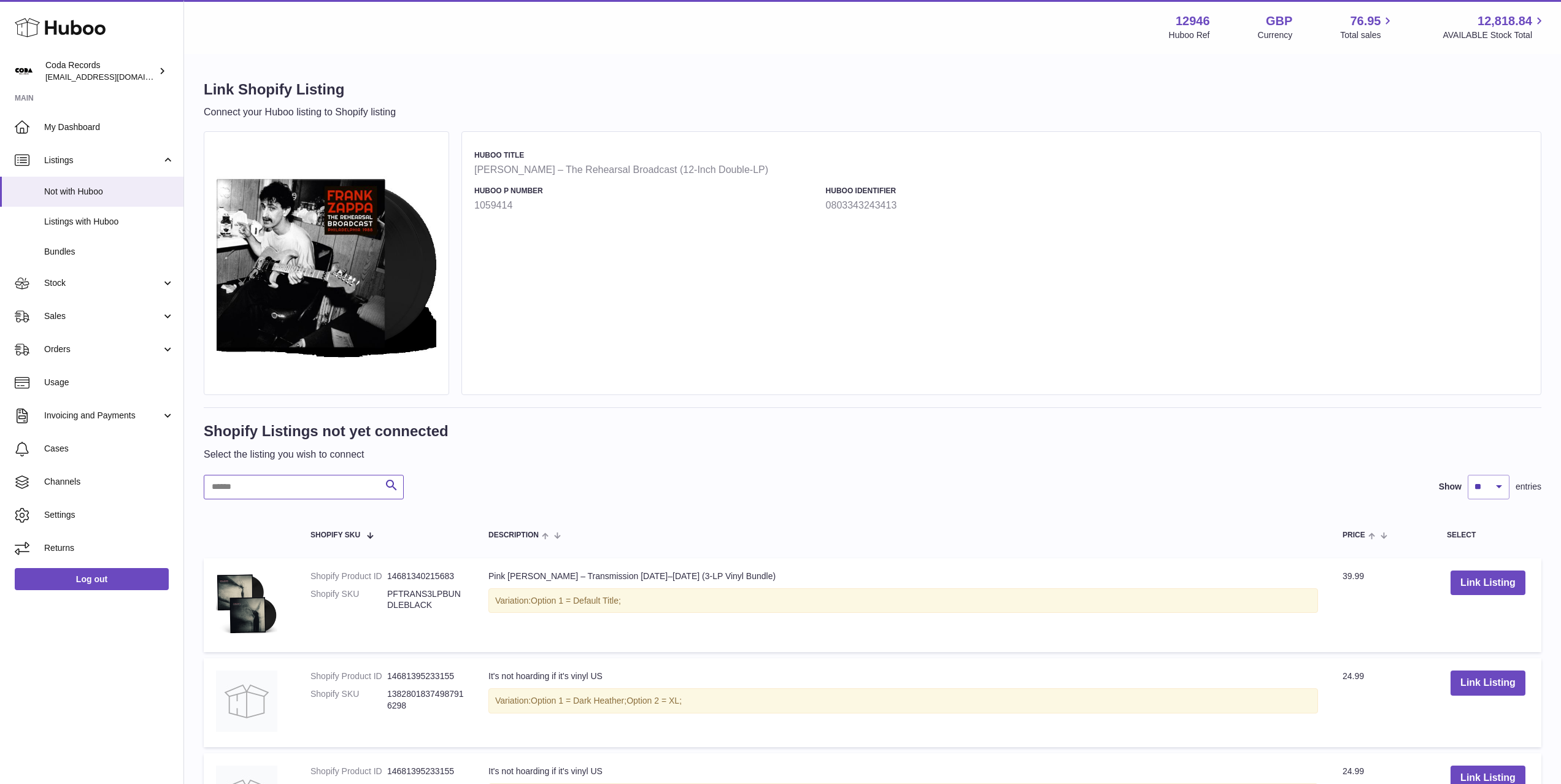
click at [311, 482] on input "text" at bounding box center [303, 487] width 200 height 25
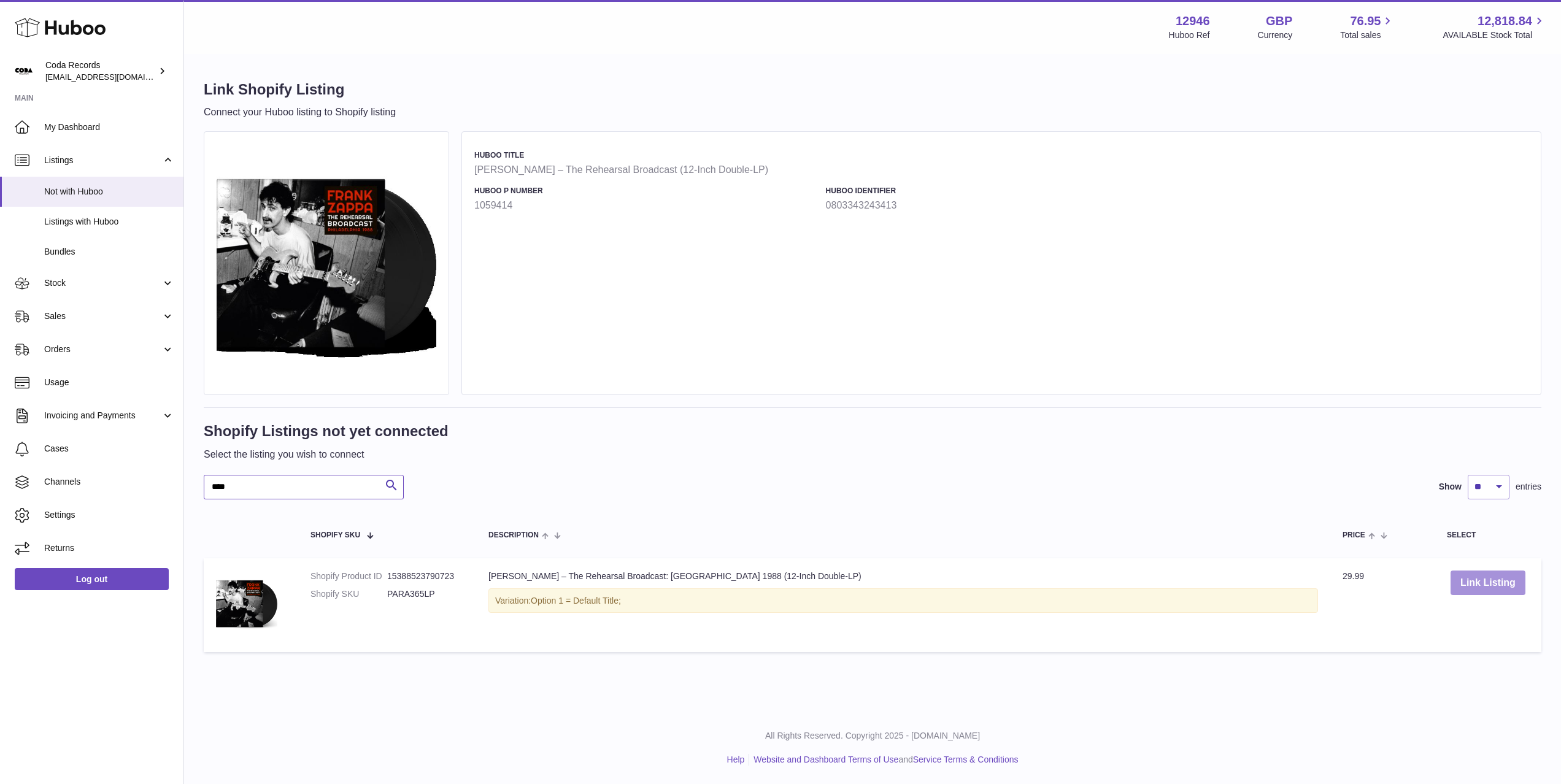
type input "****"
click at [1485, 580] on button "Link Listing" at bounding box center [1488, 583] width 75 height 25
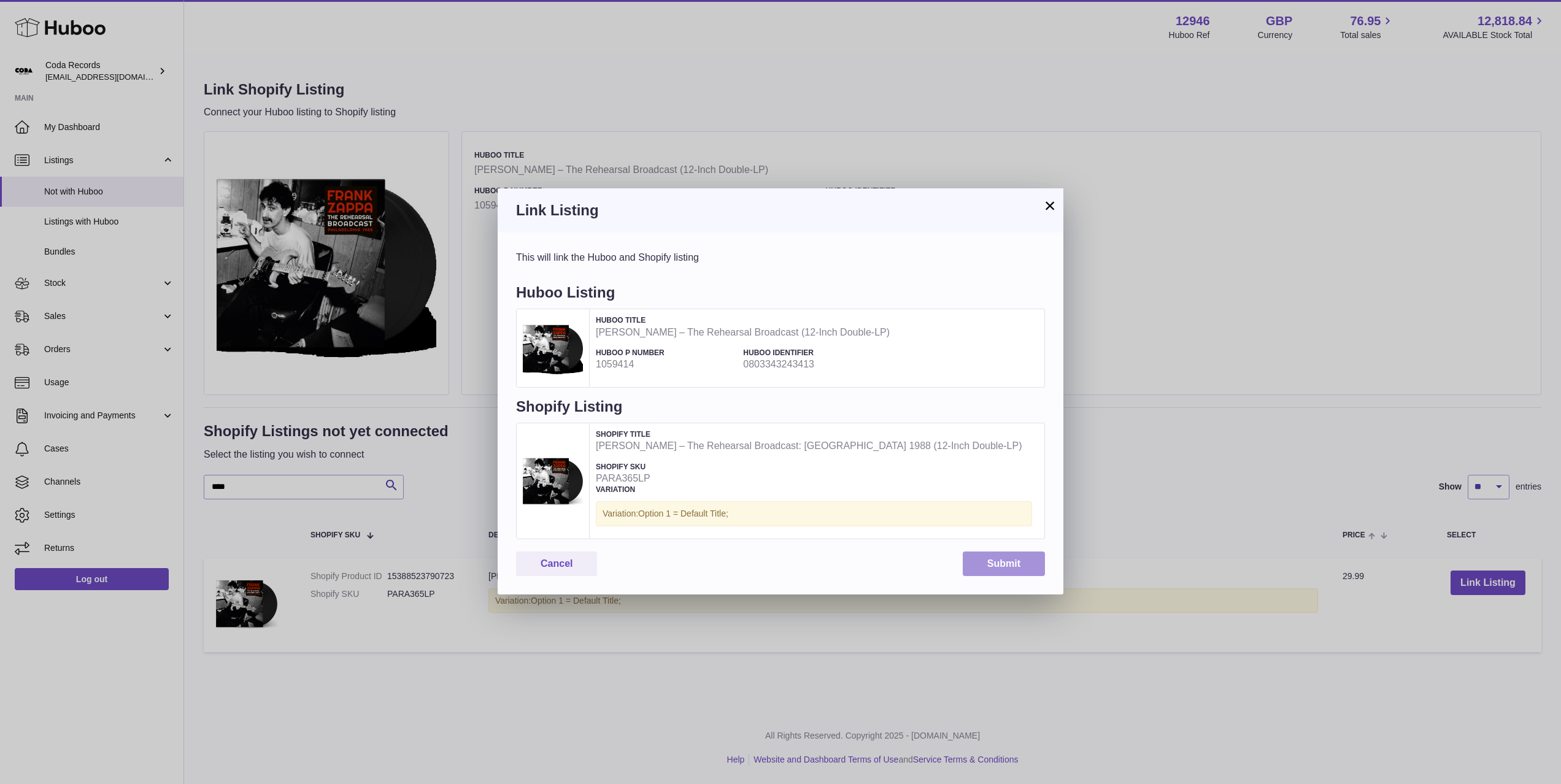
click at [1005, 566] on button "Submit" at bounding box center [1004, 564] width 82 height 25
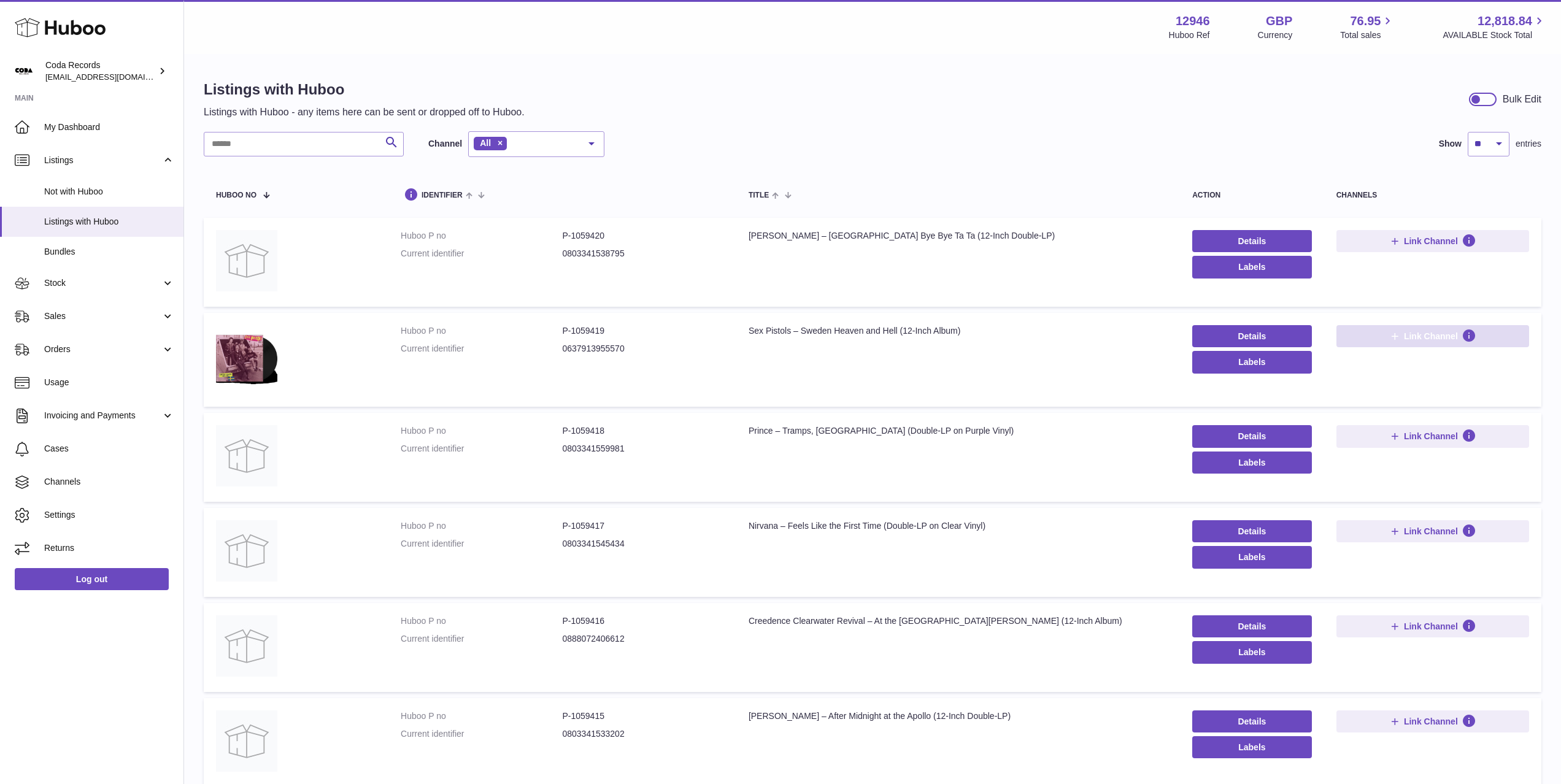
click at [1408, 335] on span "Link Channel" at bounding box center [1431, 336] width 54 height 11
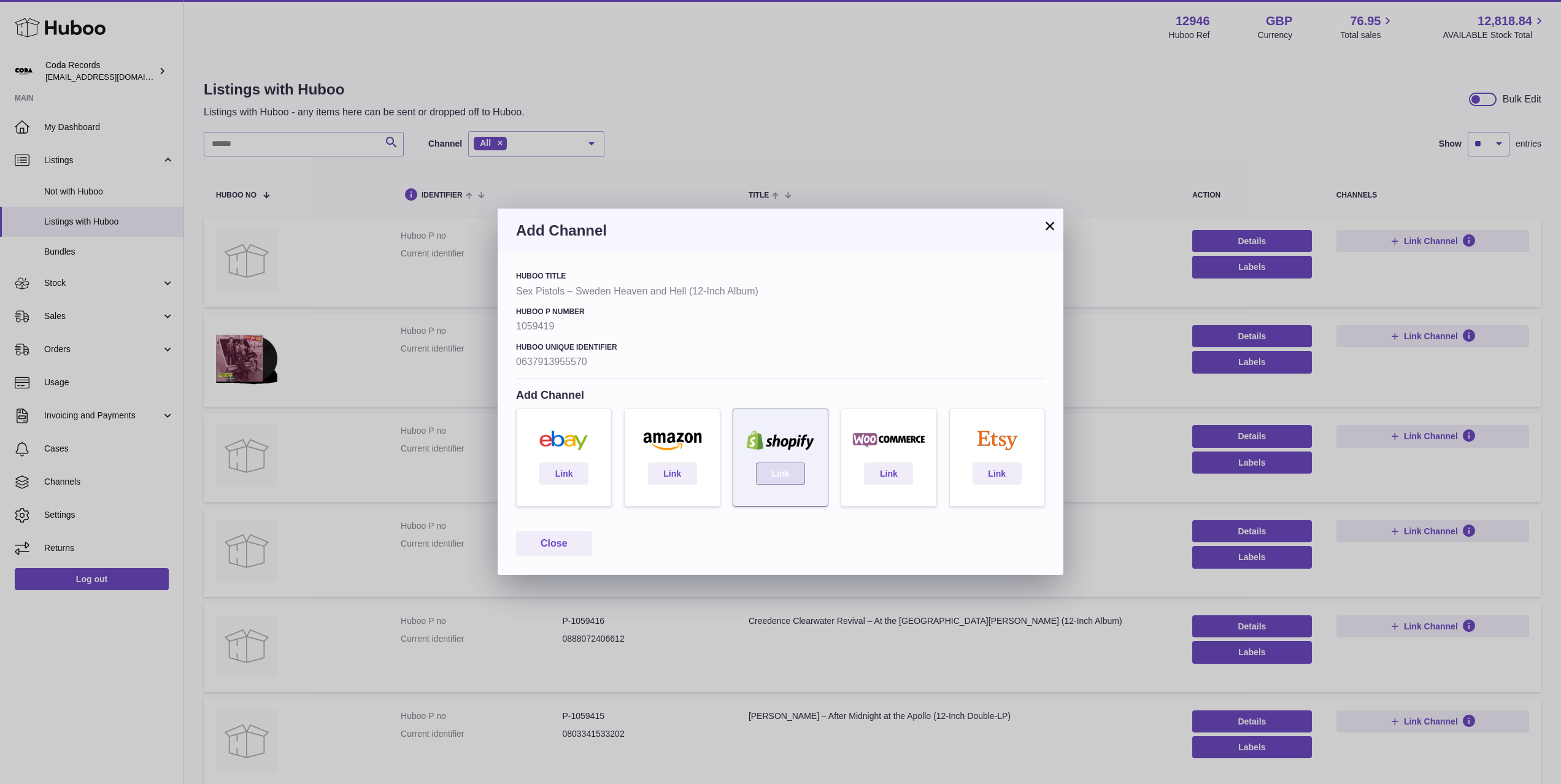
click at [781, 472] on link "Link" at bounding box center [780, 473] width 49 height 22
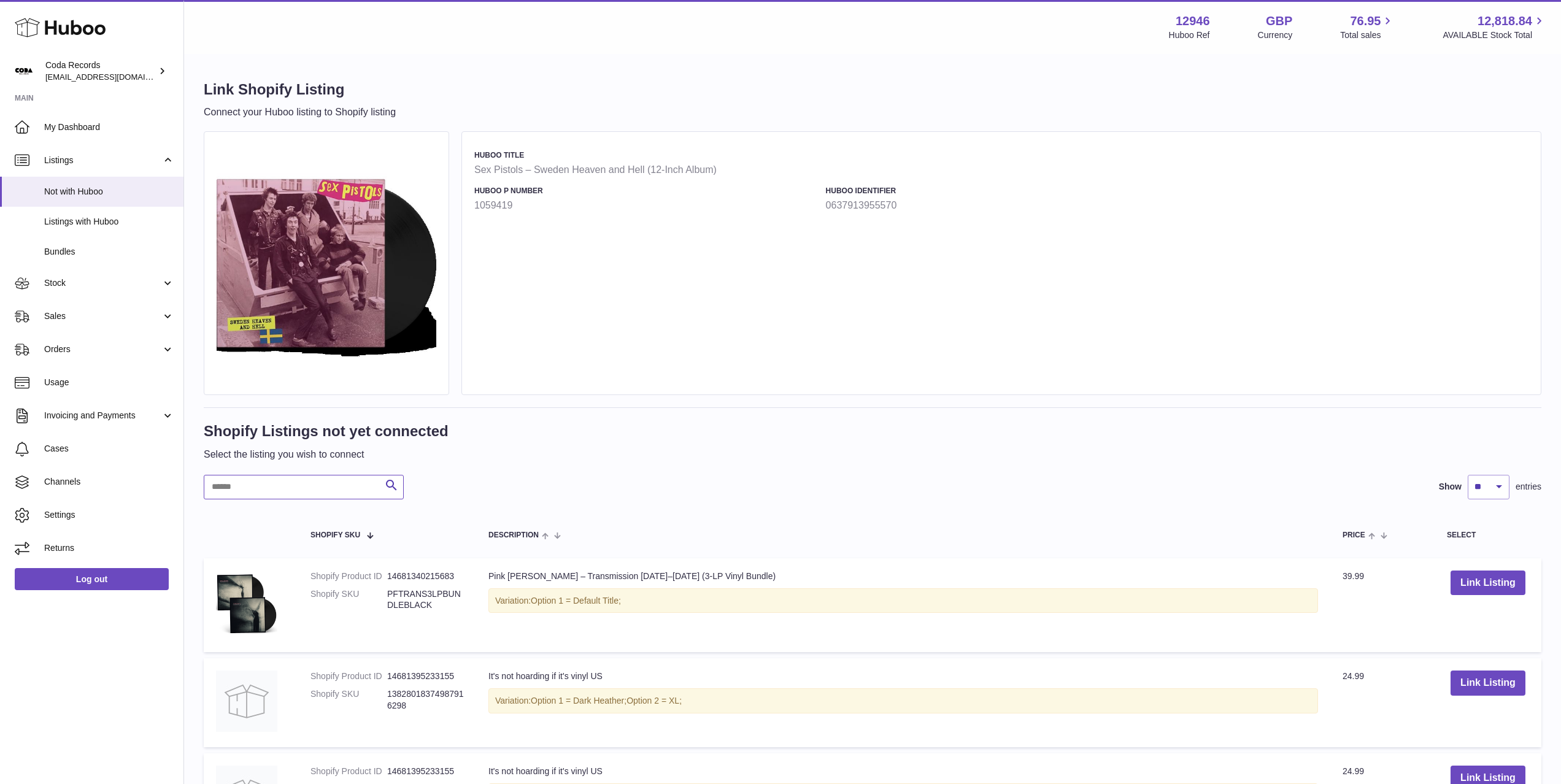
click at [354, 489] on input "text" at bounding box center [303, 487] width 200 height 25
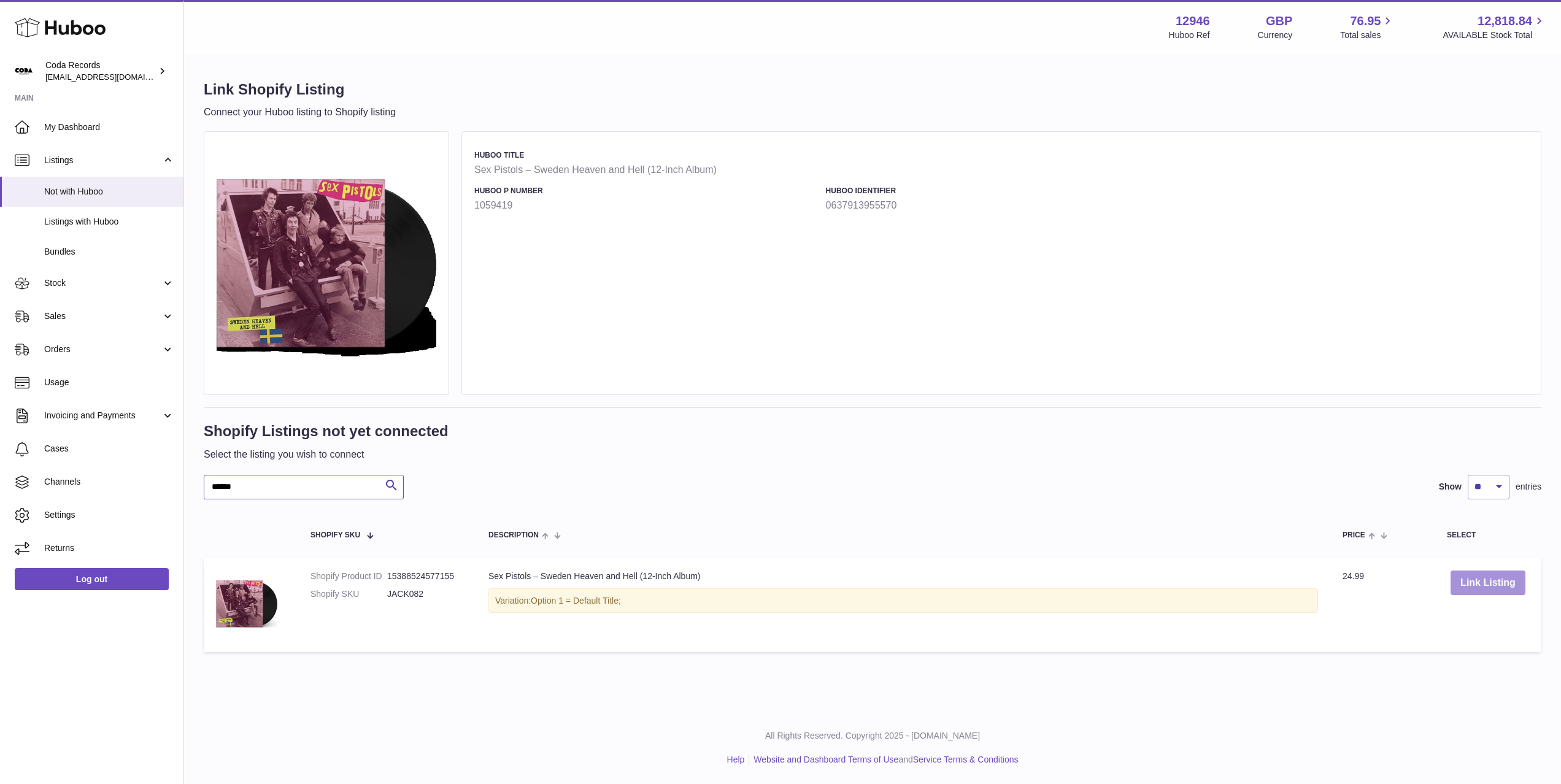
type input "******"
click at [1471, 578] on button "Link Listing" at bounding box center [1488, 583] width 75 height 25
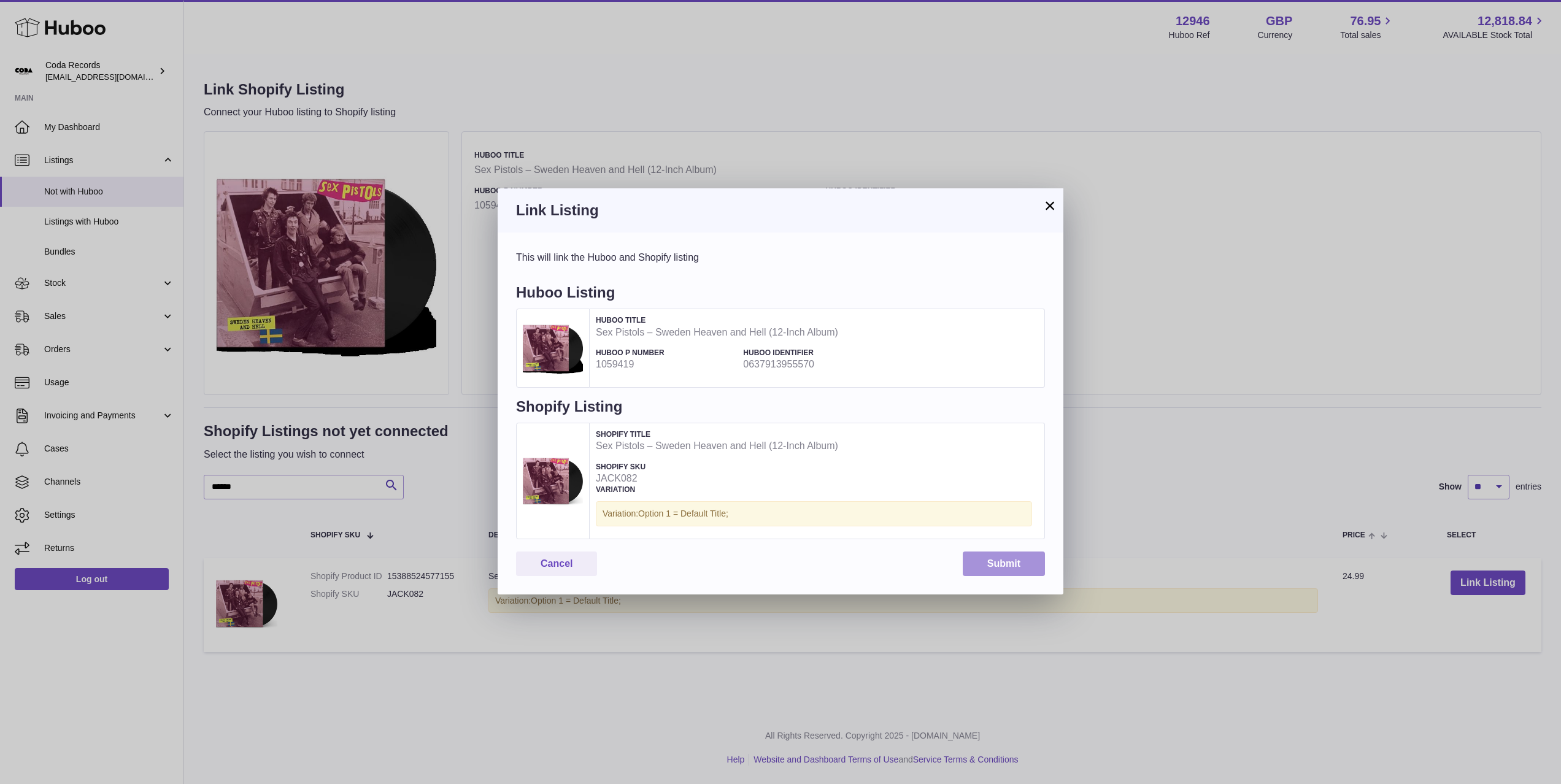
drag, startPoint x: 997, startPoint y: 562, endPoint x: 1024, endPoint y: 571, distance: 28.5
click at [997, 563] on button "Submit" at bounding box center [1004, 564] width 82 height 25
